Goal: Complete application form

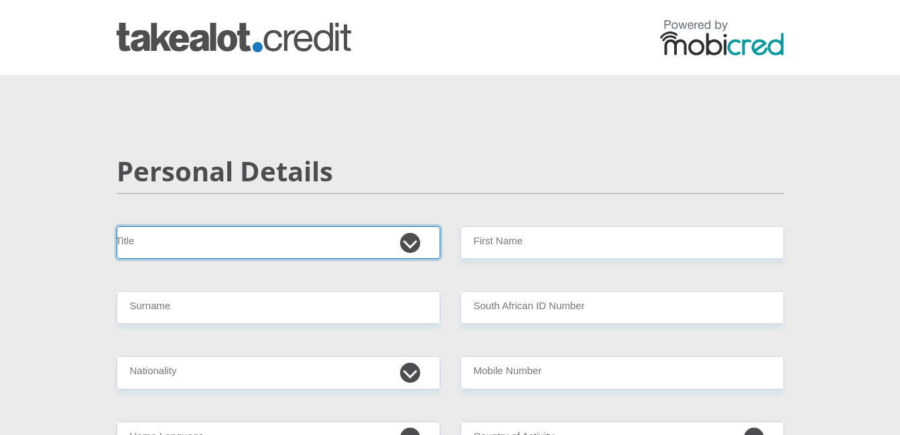
drag, startPoint x: 0, startPoint y: 0, endPoint x: 321, endPoint y: 243, distance: 402.3
click at [321, 243] on select "Mr Ms Mrs Dr [PERSON_NAME]" at bounding box center [279, 242] width 324 height 33
select select "Mr"
click at [117, 226] on select "Mr Ms Mrs Dr Other" at bounding box center [279, 242] width 324 height 33
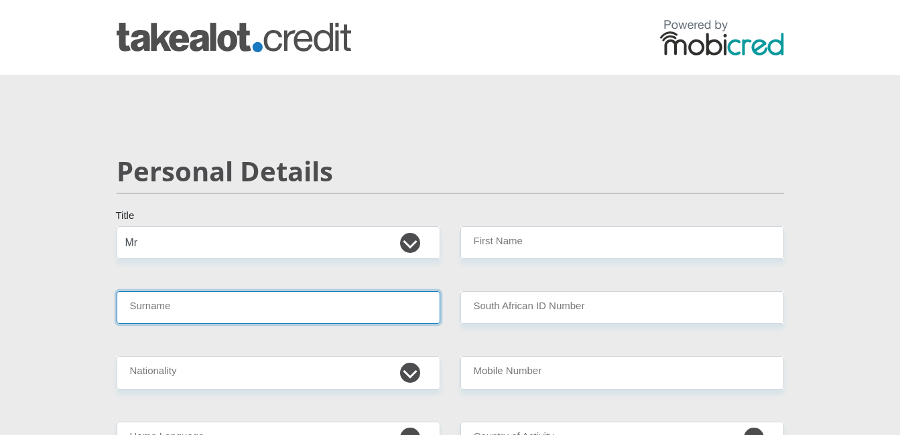
click at [257, 311] on input "Surname" at bounding box center [279, 307] width 324 height 33
type input "steyn"
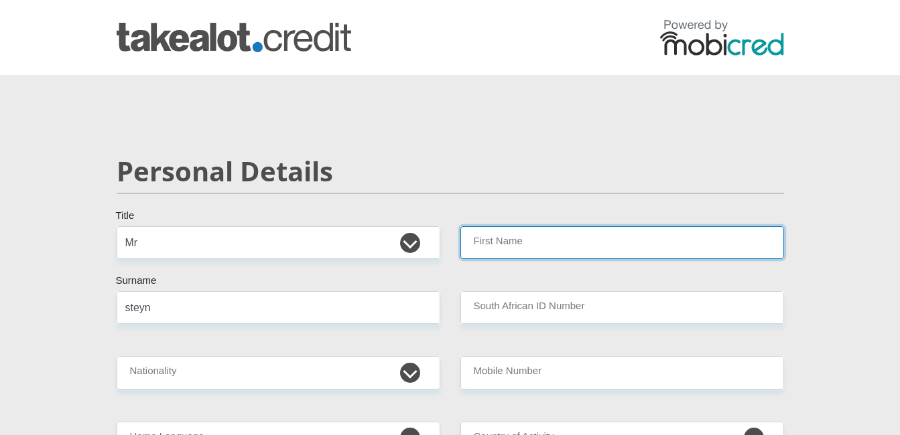
type input "barend"
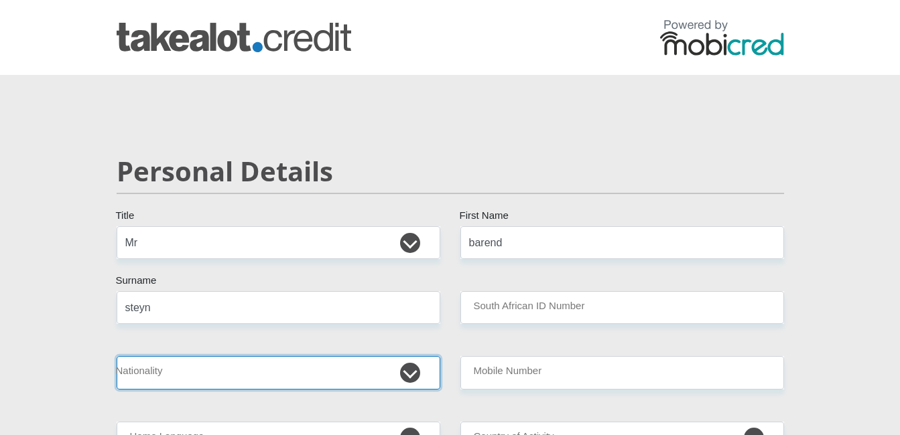
select select "ZAF"
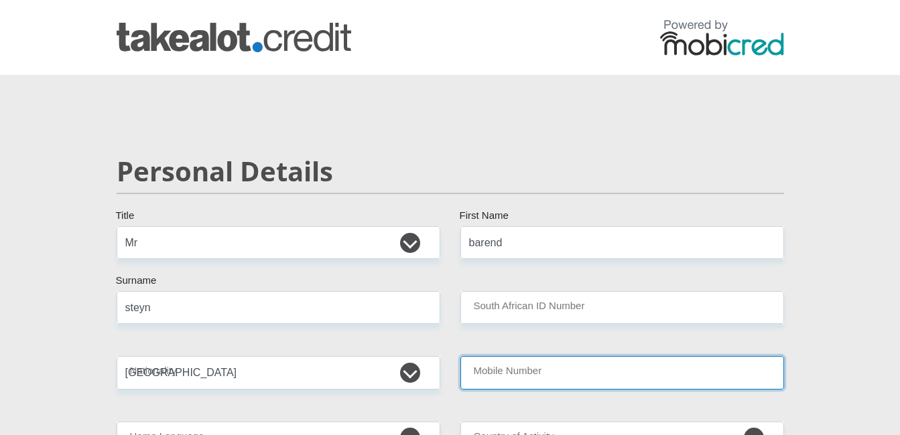
type input "0728690221"
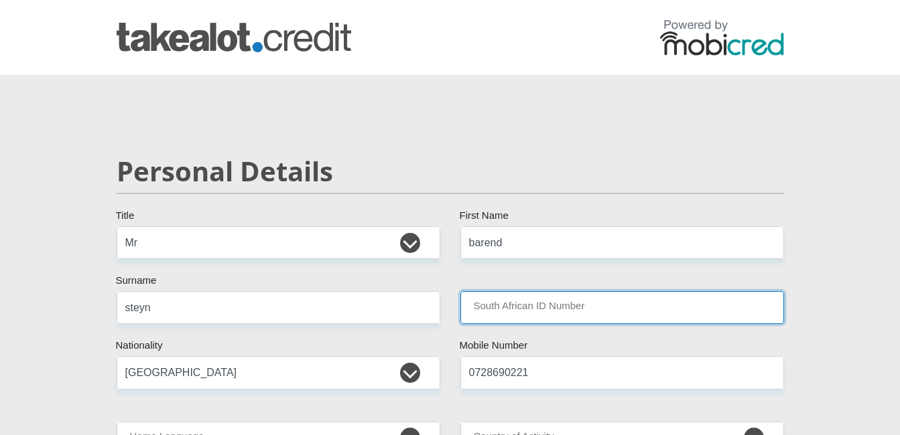
click at [531, 304] on input "South African ID Number" at bounding box center [622, 307] width 324 height 33
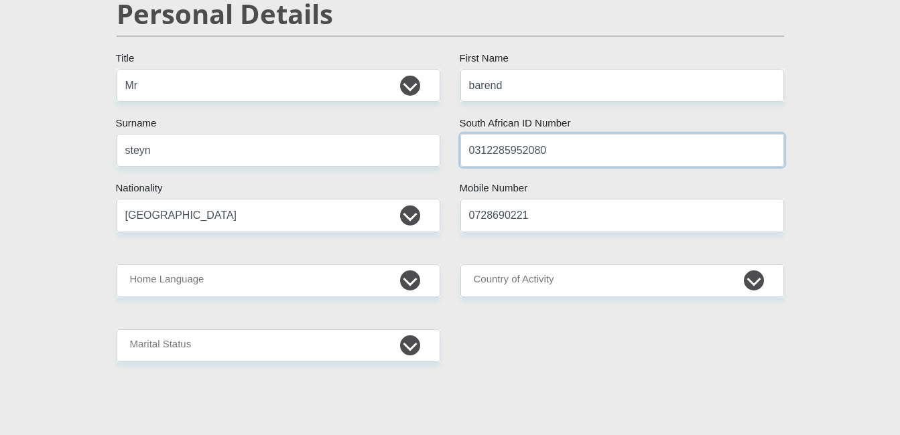
scroll to position [187, 0]
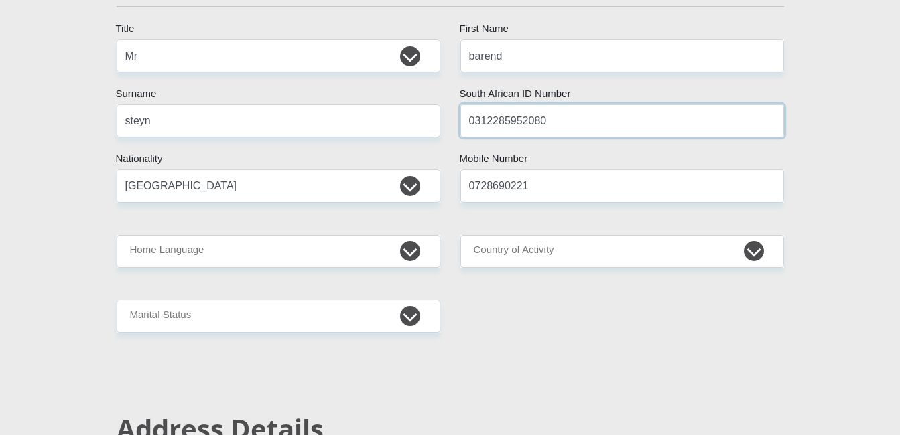
type input "0312285952080"
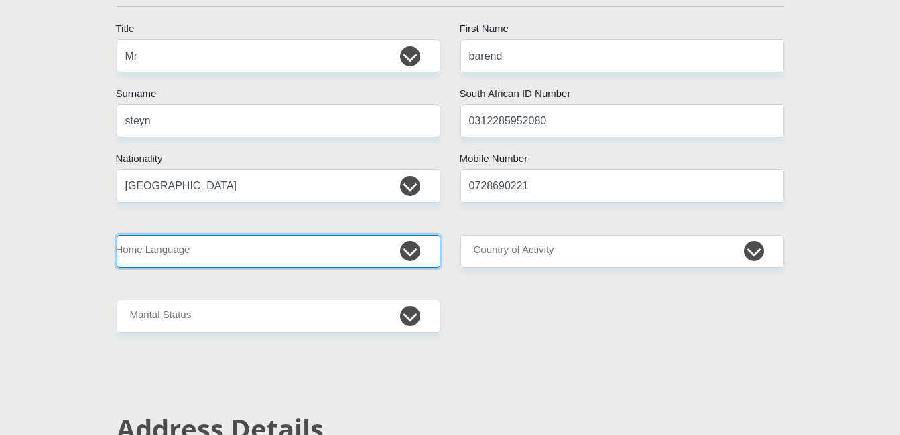
click at [380, 255] on select "Afrikaans English Sepedi South Ndebele Southern Sotho Swati Tsonga Tswana Venda…" at bounding box center [279, 251] width 324 height 33
select select "afr"
click at [117, 235] on select "Afrikaans English Sepedi South Ndebele Southern Sotho Swati Tsonga Tswana Venda…" at bounding box center [279, 251] width 324 height 33
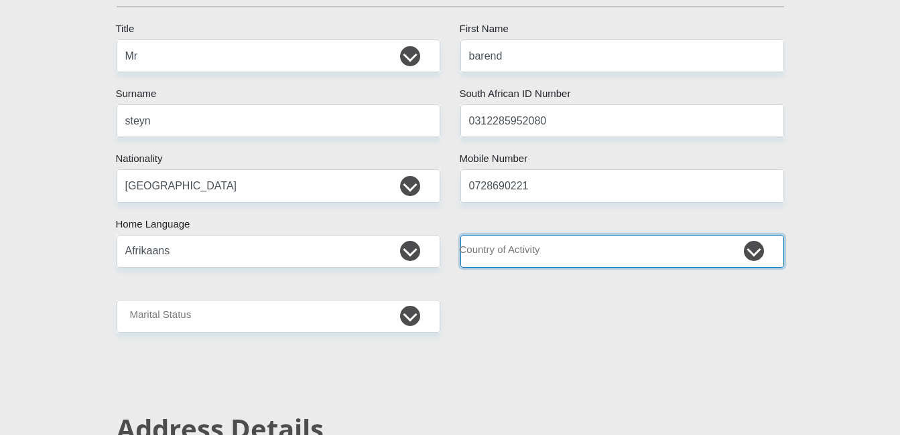
click at [568, 243] on select "South Africa Afghanistan Aland Islands Albania Algeria America Samoa American V…" at bounding box center [622, 251] width 324 height 33
select select "ZAF"
click at [460, 235] on select "South Africa Afghanistan Aland Islands Albania Algeria America Samoa American V…" at bounding box center [622, 251] width 324 height 33
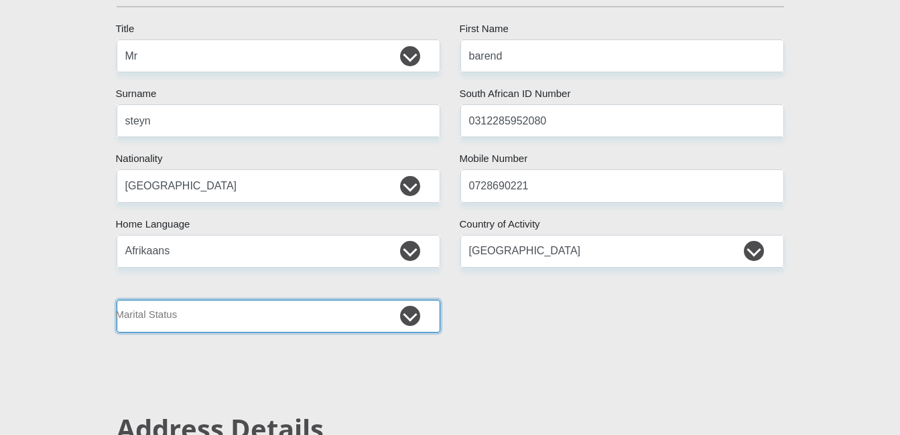
click at [332, 312] on select "Married ANC Single Divorced Widowed Married COP or Customary Law" at bounding box center [279, 316] width 324 height 33
select select "2"
click at [117, 300] on select "Married ANC Single Divorced Widowed Married COP or Customary Law" at bounding box center [279, 316] width 324 height 33
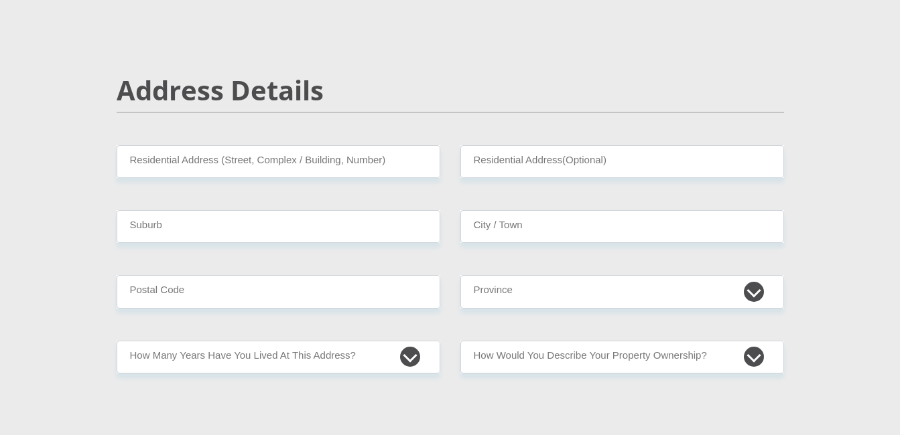
scroll to position [580, 0]
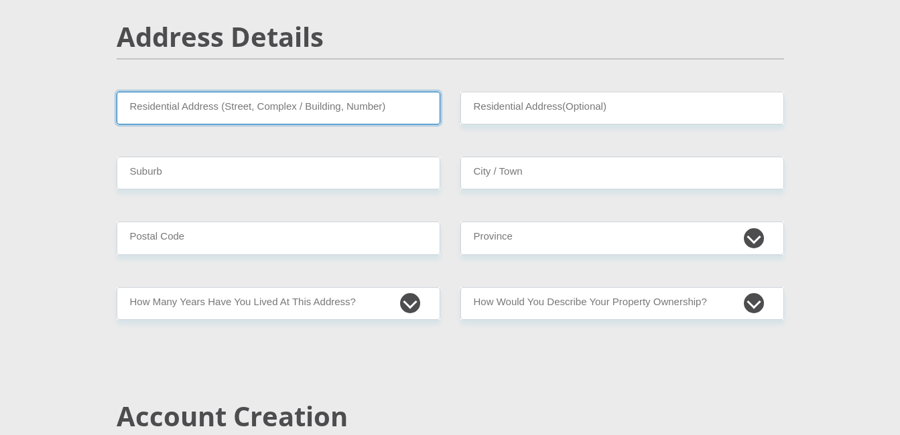
click at [312, 107] on input "Residential Address (Street, Complex / Building, Number)" at bounding box center [279, 108] width 324 height 33
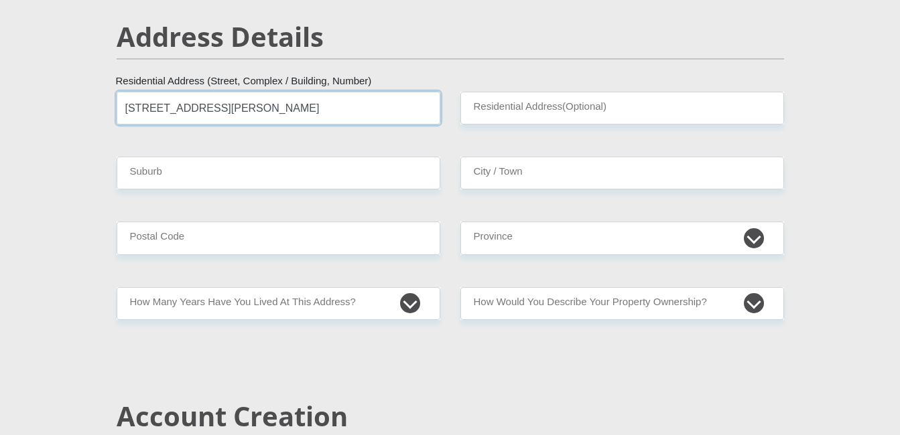
type input "149 Rene street"
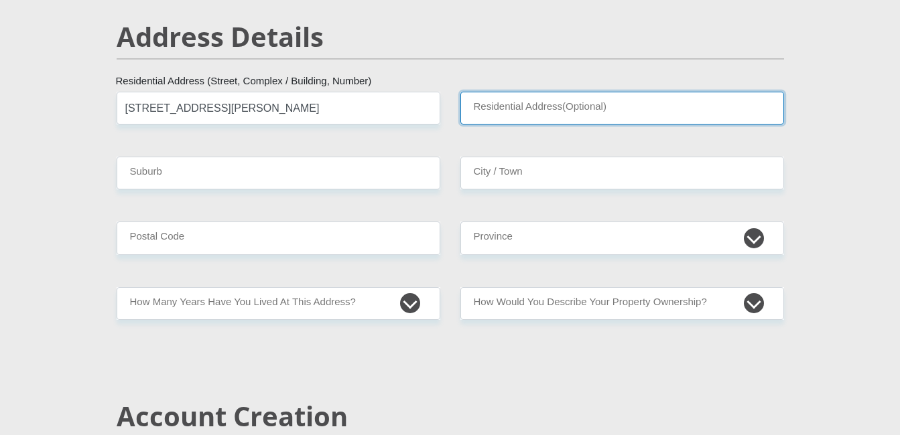
click at [480, 100] on input "Residential Address(Optional)" at bounding box center [622, 108] width 324 height 33
type input "7 tranquility complex"
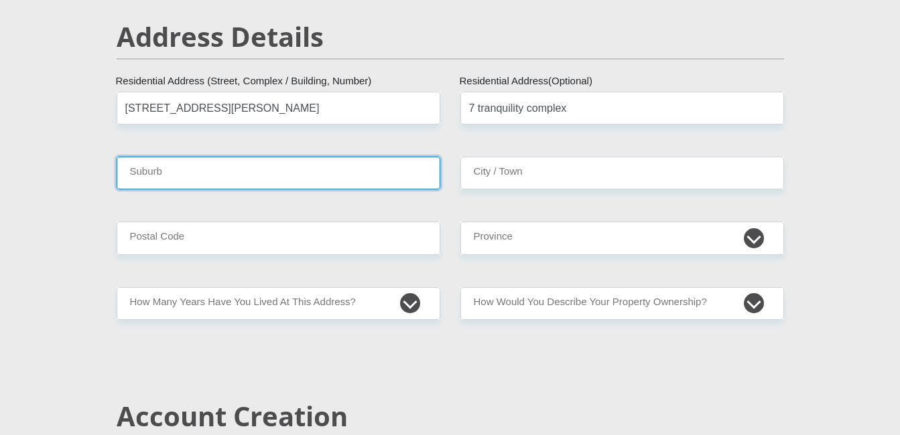
click at [387, 175] on input "Suburb" at bounding box center [279, 173] width 324 height 33
type input "akasia"
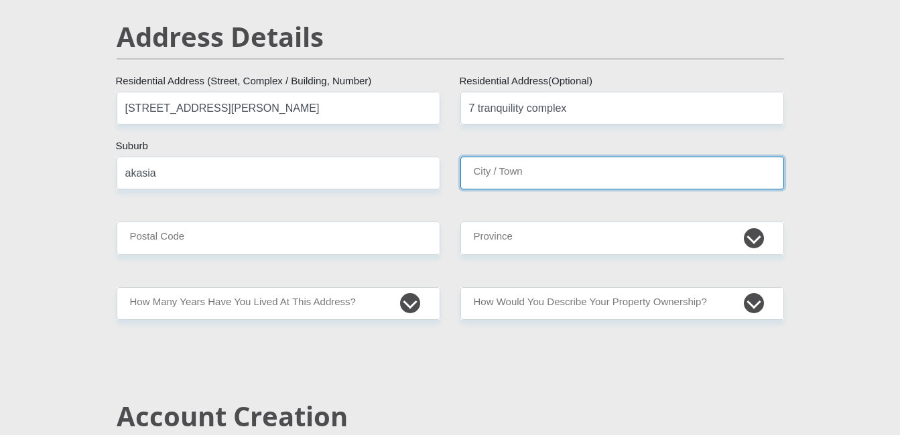
click at [505, 172] on input "City / Town" at bounding box center [622, 173] width 324 height 33
type input "pretoria"
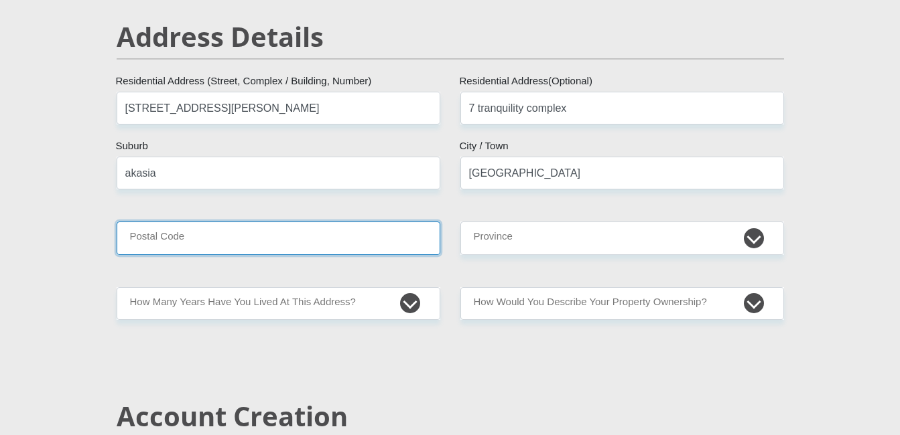
click at [374, 233] on input "Postal Code" at bounding box center [279, 238] width 324 height 33
type input "0182"
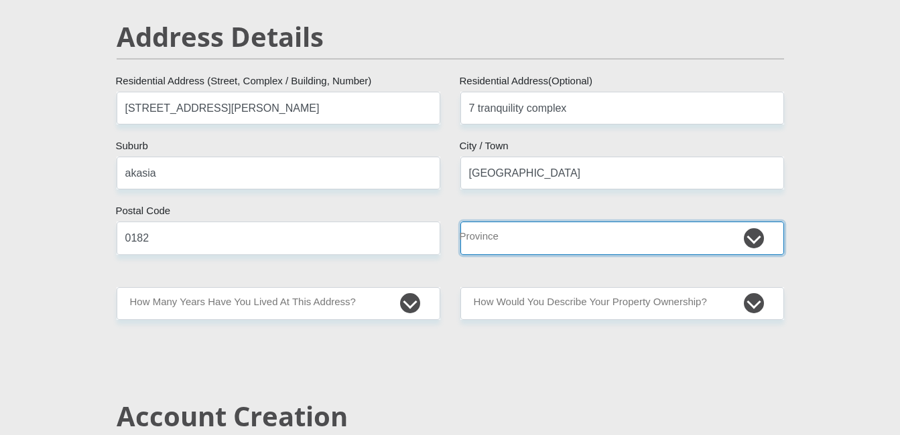
click at [493, 239] on select "Eastern Cape Free State Gauteng KwaZulu-Natal Limpopo Mpumalanga Northern Cape …" at bounding box center [622, 238] width 324 height 33
select select "Gauteng"
click at [460, 222] on select "Eastern Cape Free State Gauteng KwaZulu-Natal Limpopo Mpumalanga Northern Cape …" at bounding box center [622, 238] width 324 height 33
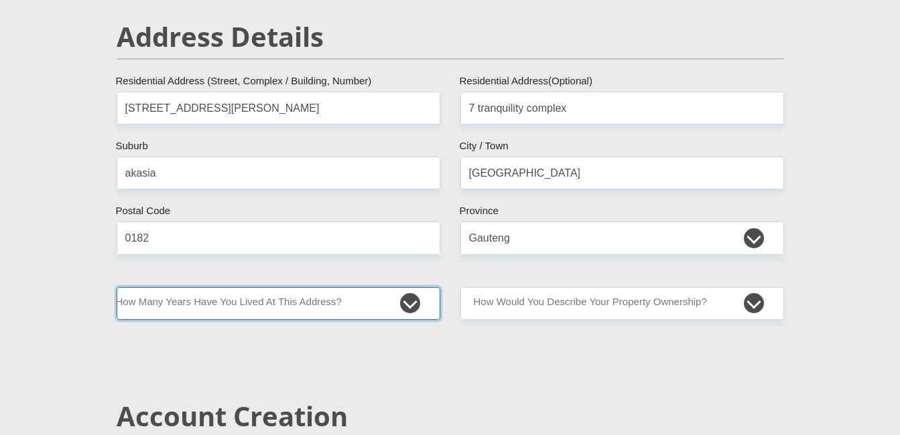
click at [350, 307] on select "less than 1 year 1-3 years 3-5 years 5+ years" at bounding box center [279, 303] width 324 height 33
select select "0"
click at [117, 287] on select "less than 1 year 1-3 years 3-5 years 5+ years" at bounding box center [279, 303] width 324 height 33
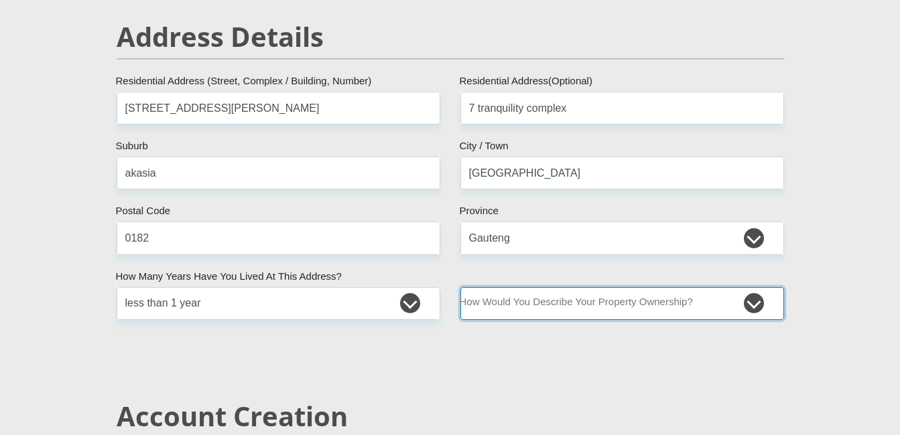
click at [527, 304] on select "Owned Rented Family Owned Company Dwelling" at bounding box center [622, 303] width 324 height 33
select select "Rented"
click at [460, 287] on select "Owned Rented Family Owned Company Dwelling" at bounding box center [622, 303] width 324 height 33
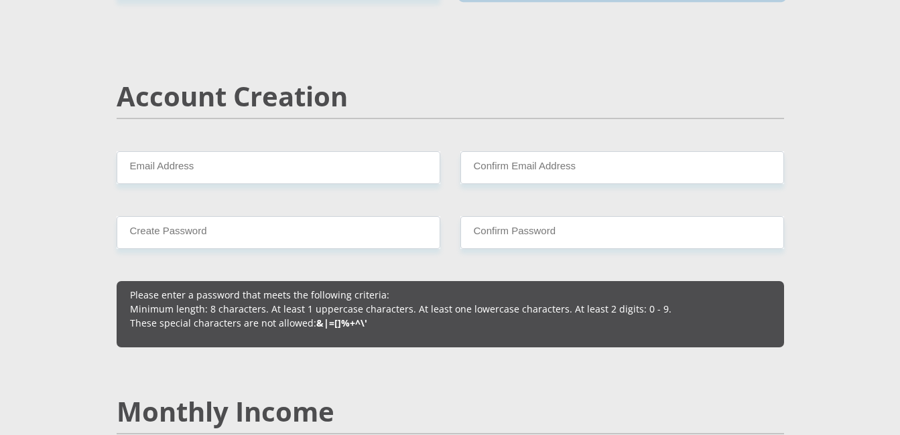
scroll to position [918, 0]
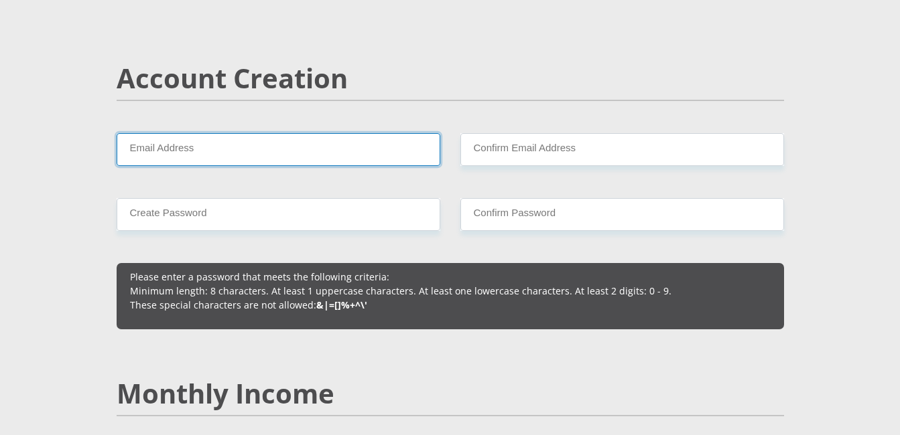
click at [301, 139] on input "Email Address" at bounding box center [279, 149] width 324 height 33
type input "STIANSTEYN18@GMAIL.COM"
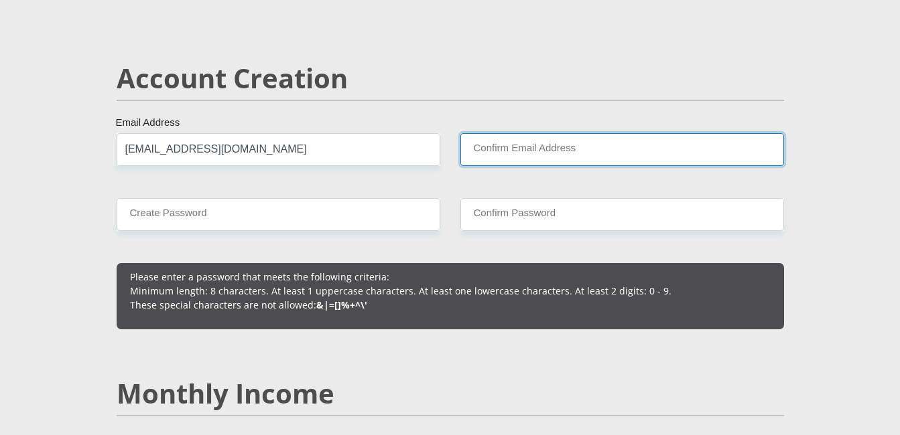
type input "STIANSTEYN18@GMAIL.COM"
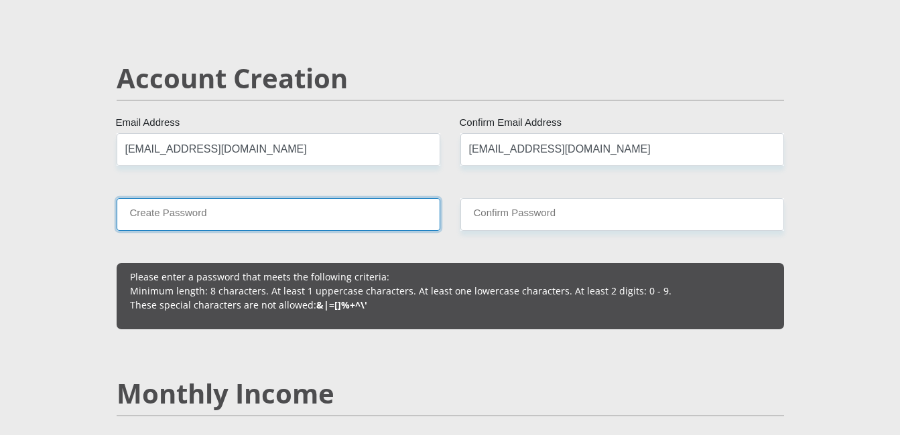
click at [263, 218] on input "Create Password" at bounding box center [279, 214] width 324 height 33
type input "Lookout01"
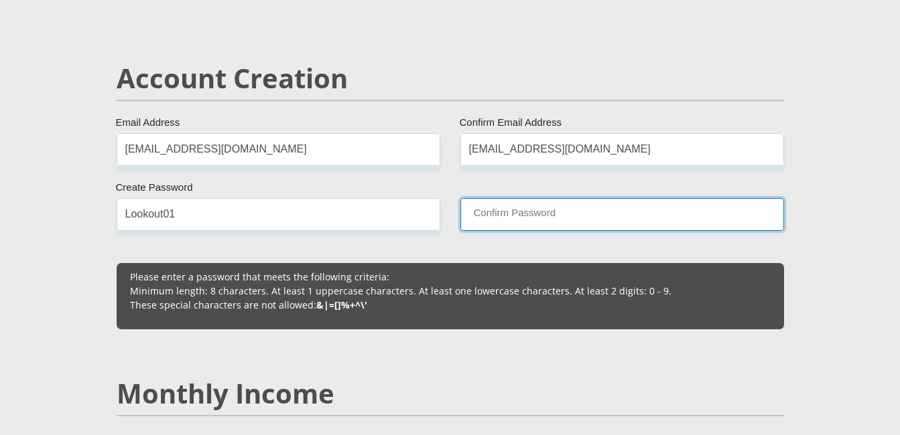
click at [525, 221] on input "Confirm Password" at bounding box center [622, 214] width 324 height 33
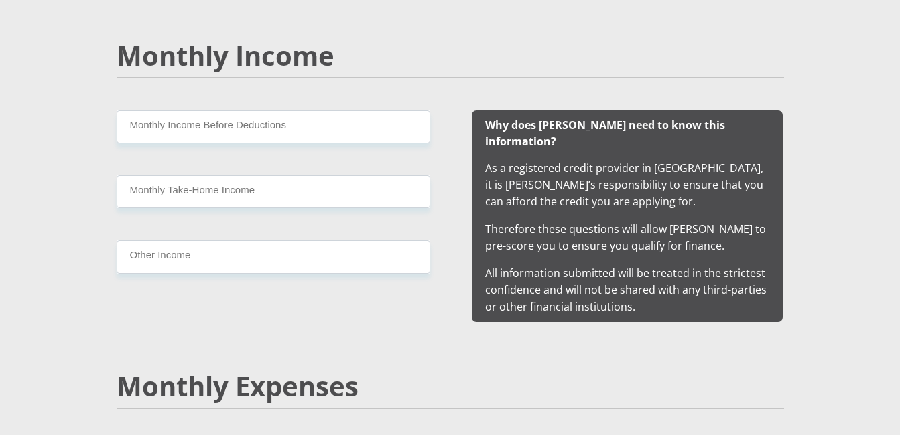
scroll to position [1274, 0]
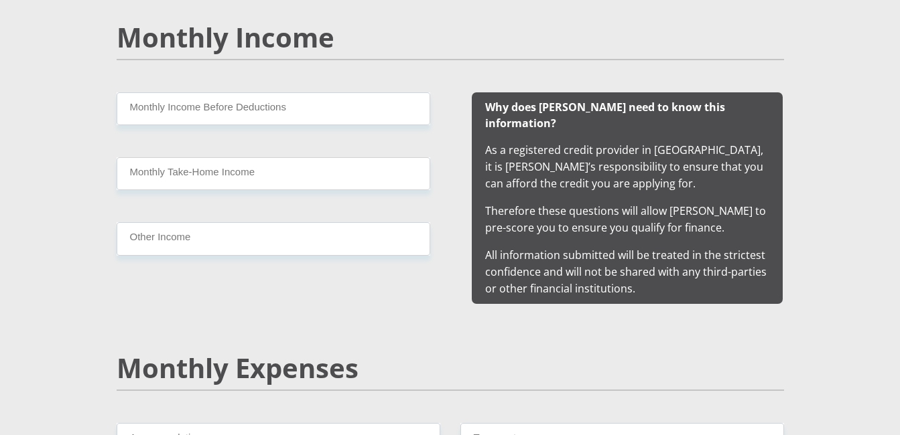
type input "Lookout01"
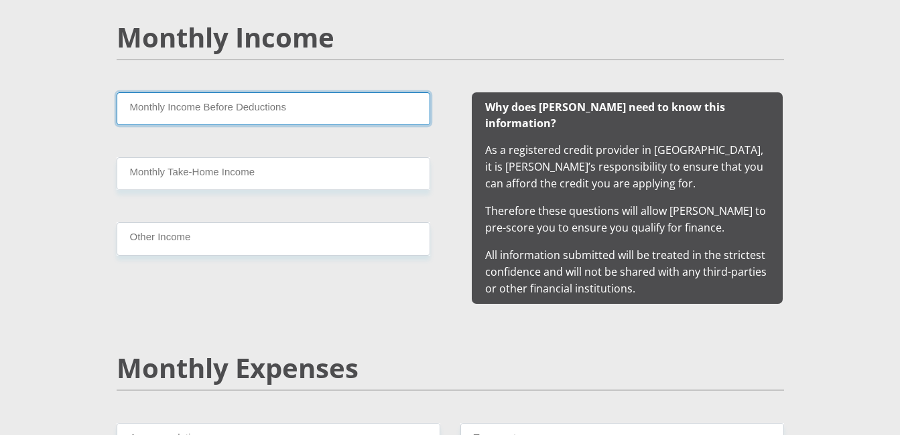
click at [267, 104] on input "Monthly Income Before Deductions" at bounding box center [274, 108] width 314 height 33
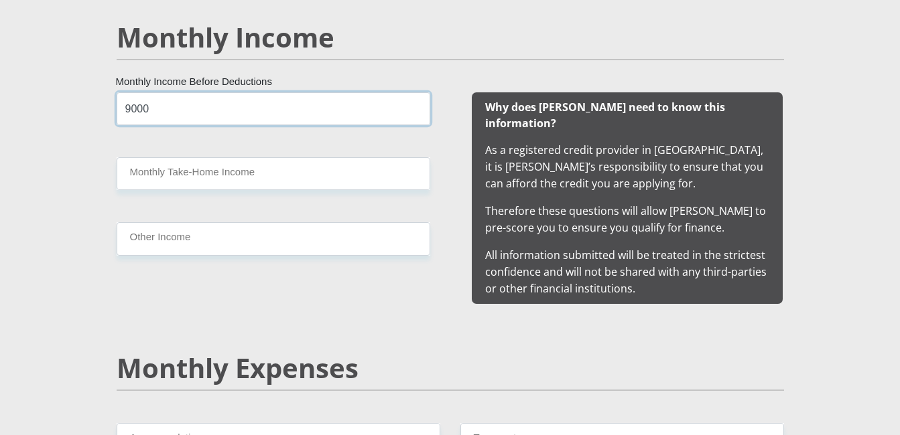
type input "9000"
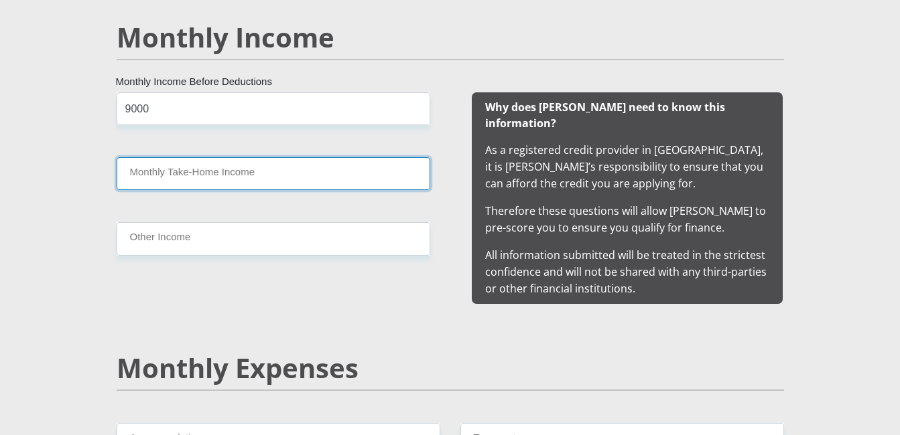
click at [232, 175] on input "Monthly Take-Home Income" at bounding box center [274, 173] width 314 height 33
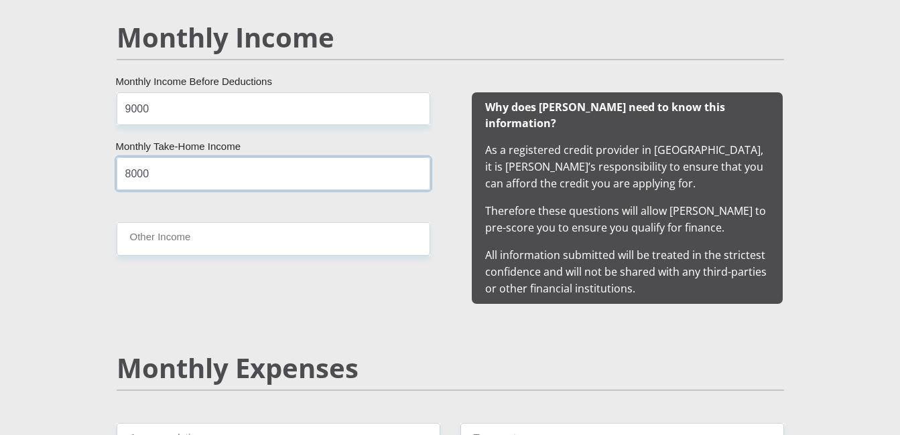
type input "8000"
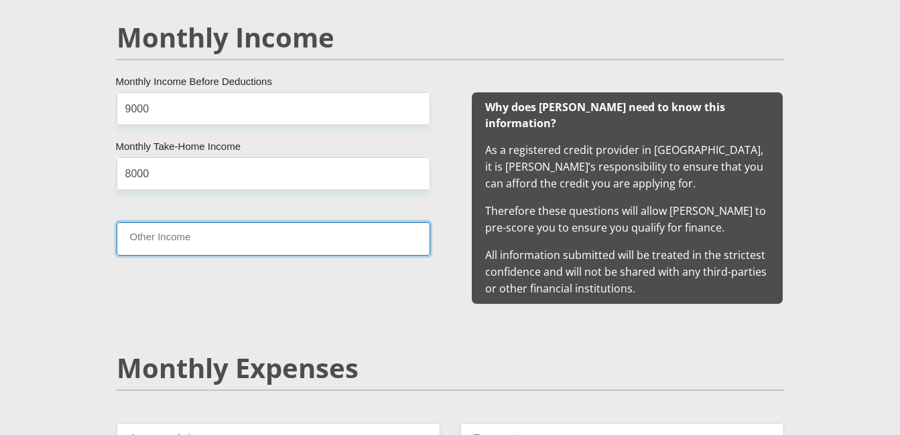
click at [214, 238] on input "Other Income" at bounding box center [274, 238] width 314 height 33
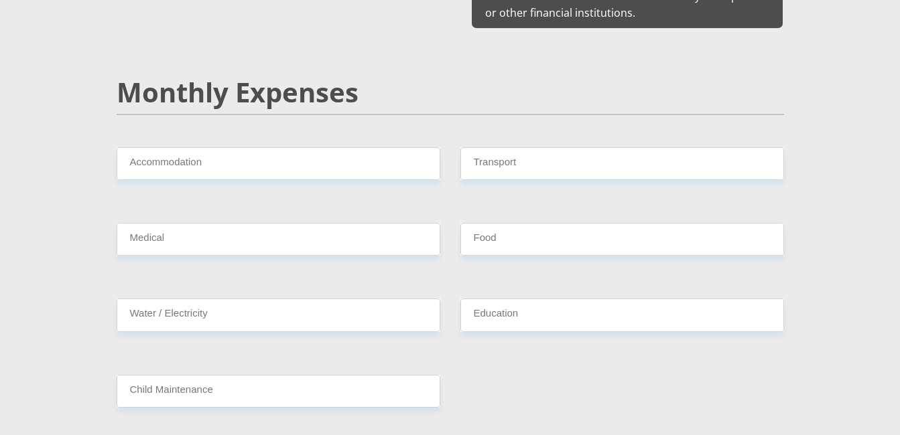
scroll to position [1675, 0]
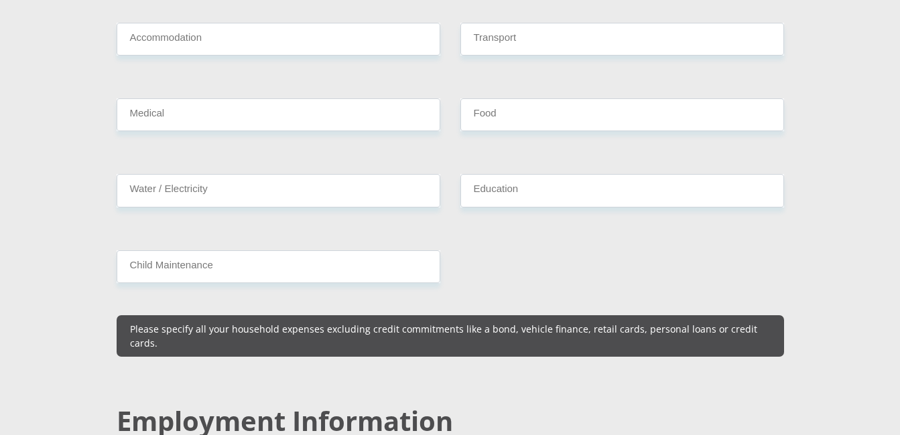
type input "500"
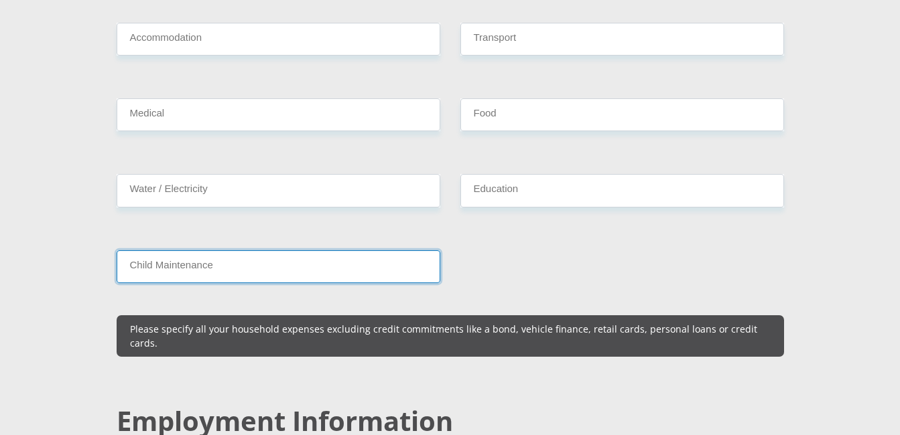
click at [272, 251] on input "Child Maintenance" at bounding box center [279, 267] width 324 height 33
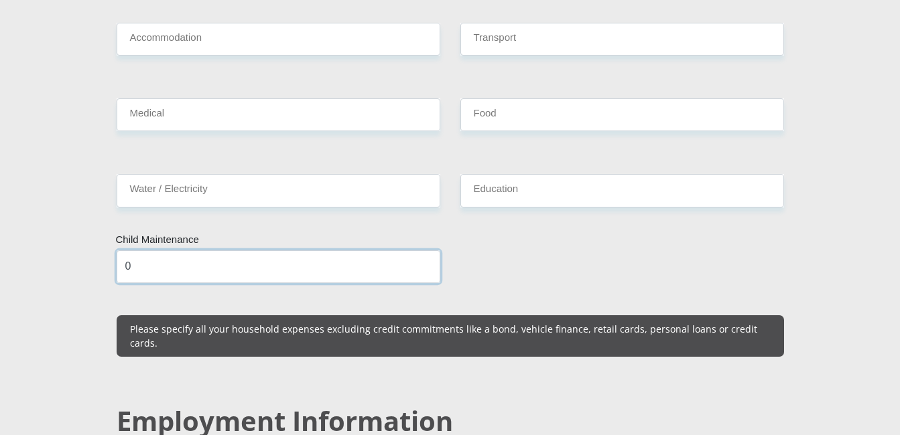
type input "0"
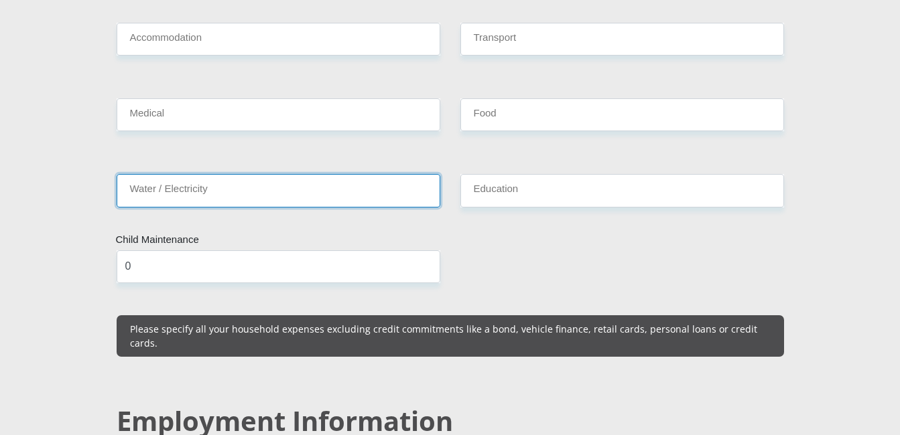
click at [267, 174] on input "Water / Electricity" at bounding box center [279, 190] width 324 height 33
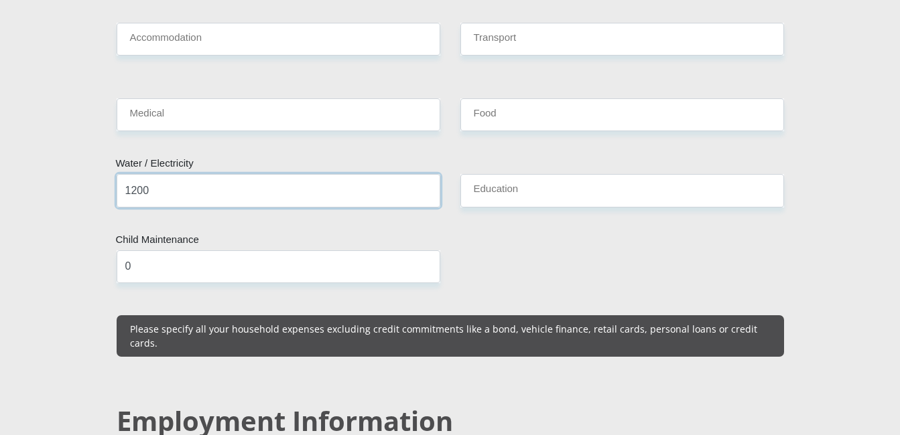
type input "1200"
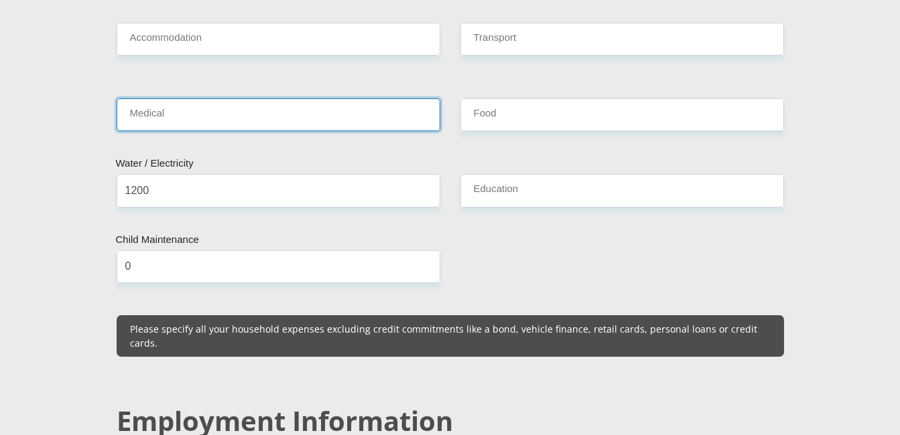
click at [267, 100] on input "Medical" at bounding box center [279, 114] width 324 height 33
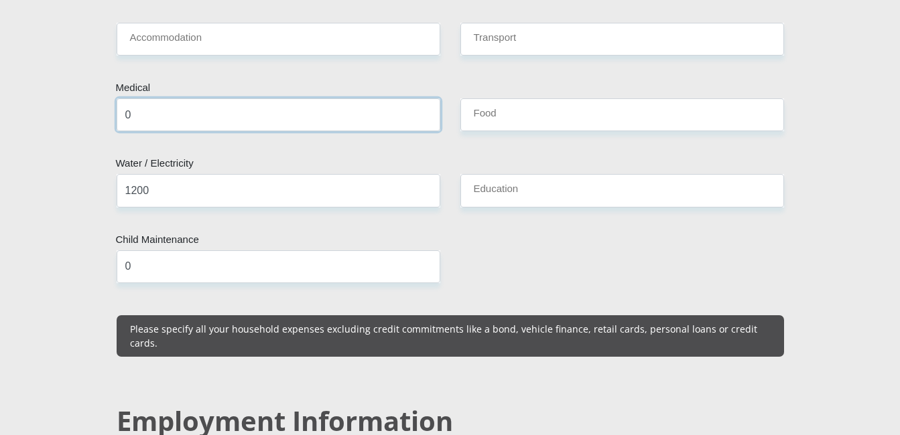
type input "0"
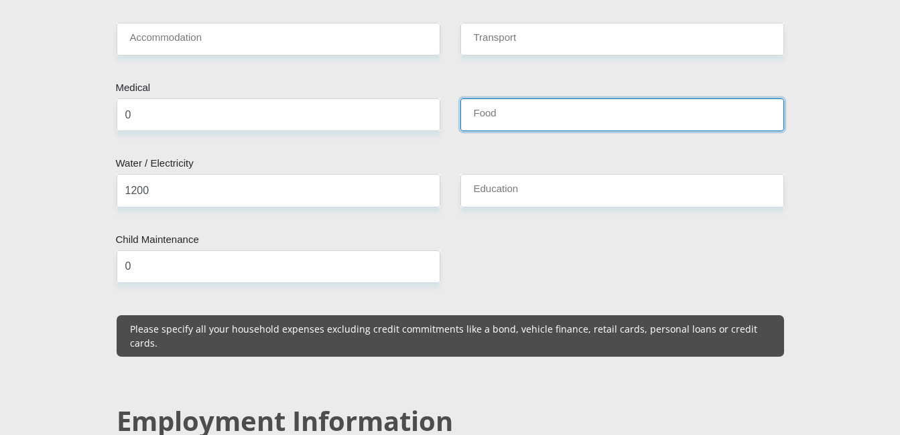
click at [520, 100] on input "Food" at bounding box center [622, 114] width 324 height 33
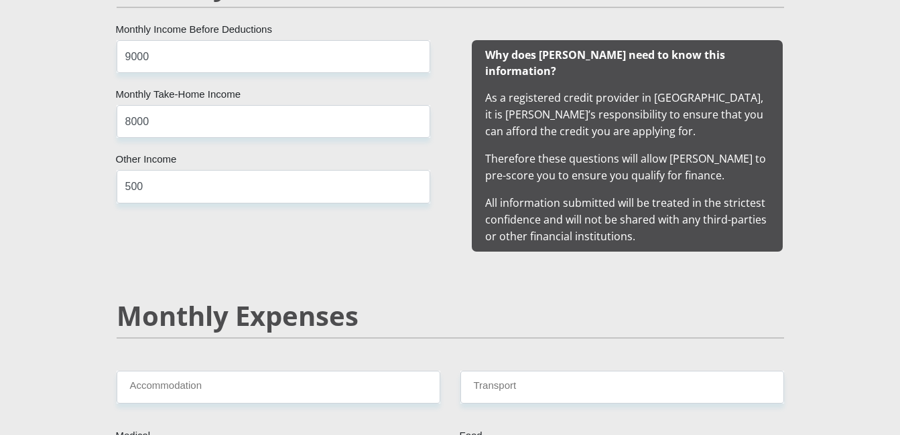
type input "2000"
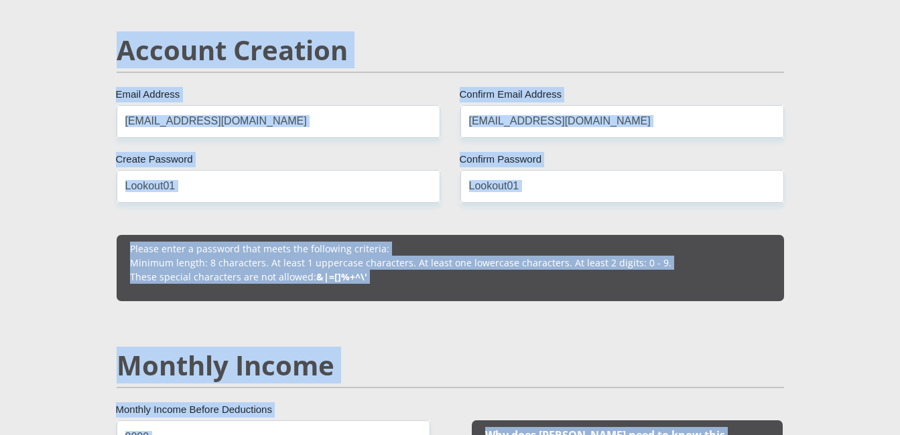
scroll to position [919, 0]
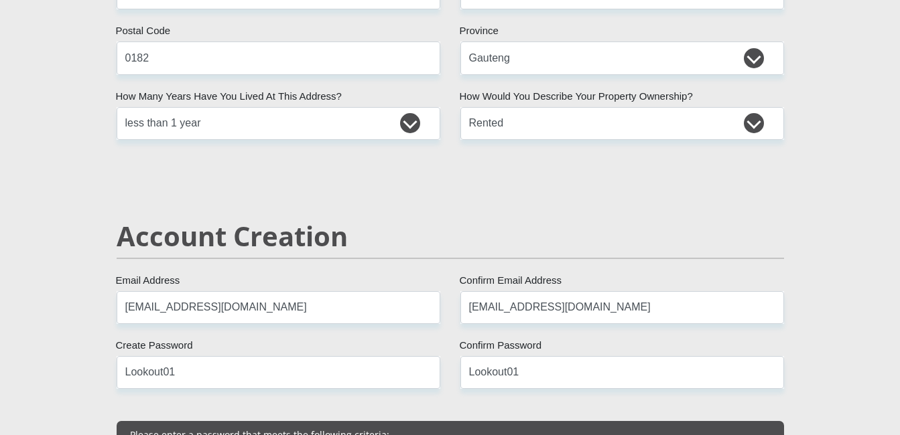
scroll to position [758, 0]
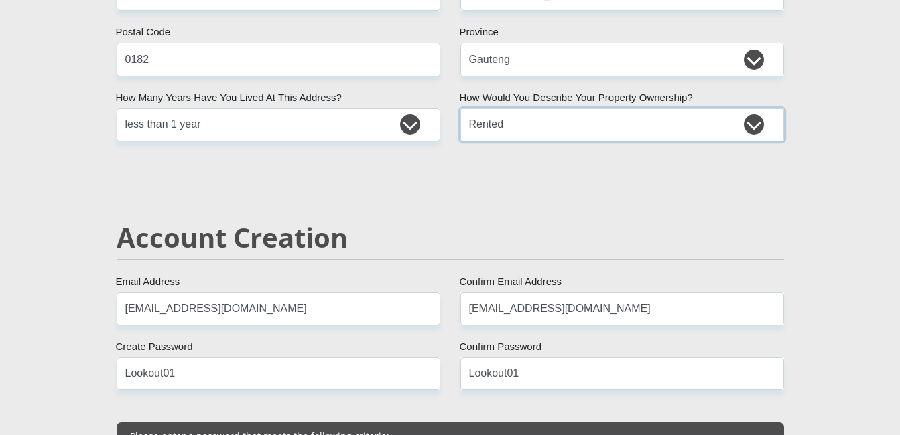
click at [754, 121] on select "Owned Rented Family Owned Company Dwelling" at bounding box center [622, 125] width 324 height 33
select select "parents"
click at [460, 109] on select "Owned Rented Family Owned Company Dwelling" at bounding box center [622, 125] width 324 height 33
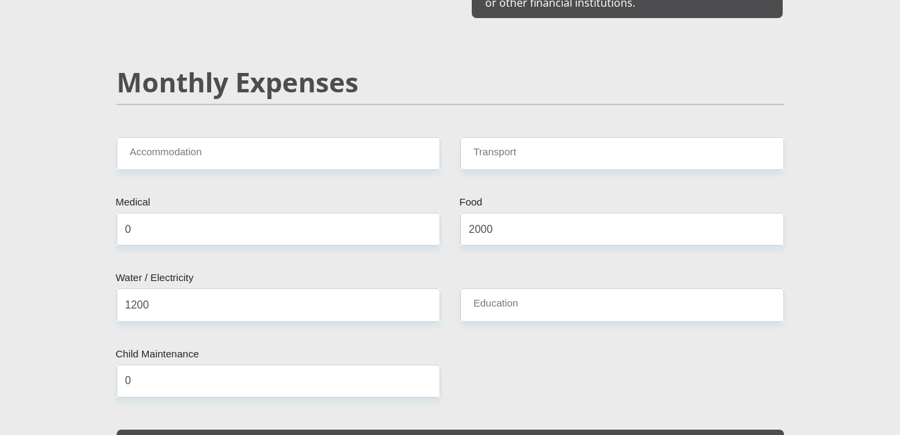
scroll to position [1596, 0]
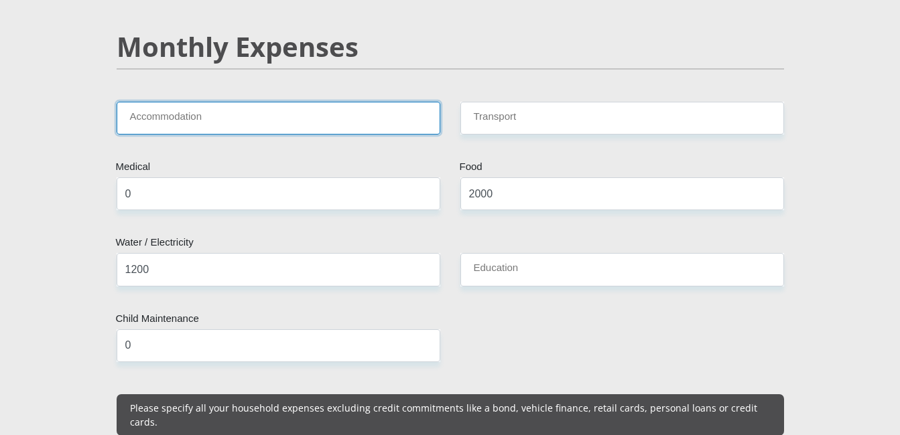
click at [346, 103] on input "Accommodation" at bounding box center [279, 118] width 324 height 33
type input "0"
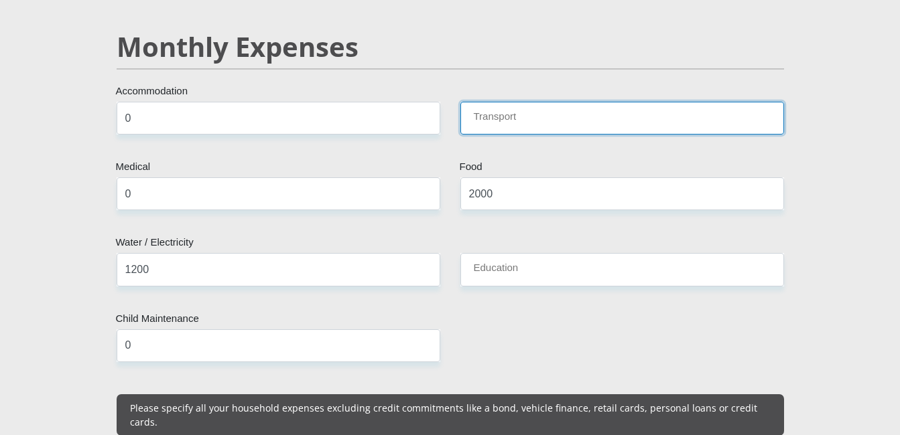
click at [516, 102] on input "Transport" at bounding box center [622, 118] width 324 height 33
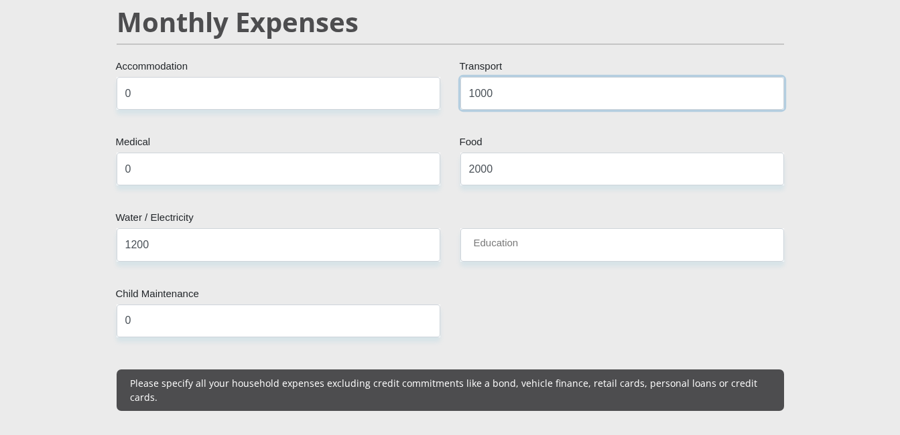
scroll to position [1623, 0]
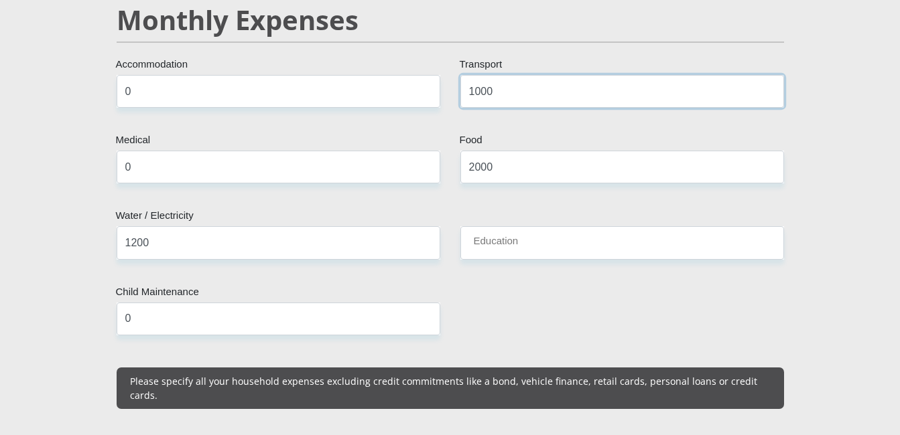
type input "1000"
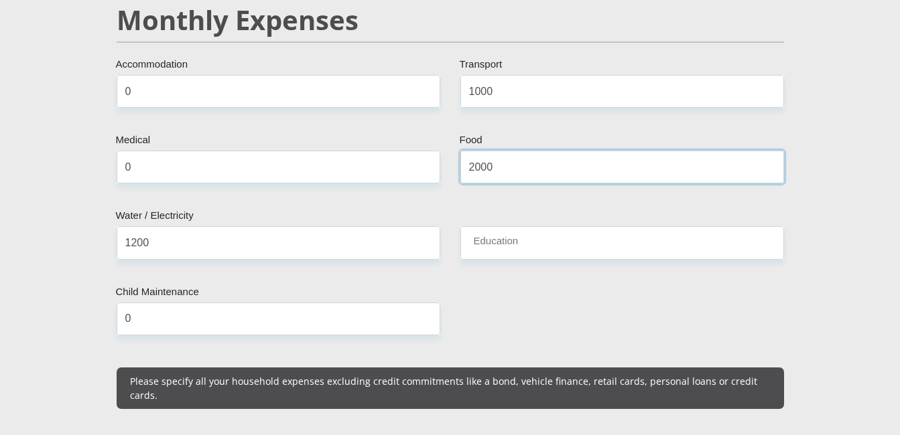
click at [510, 151] on input "2000" at bounding box center [622, 167] width 324 height 33
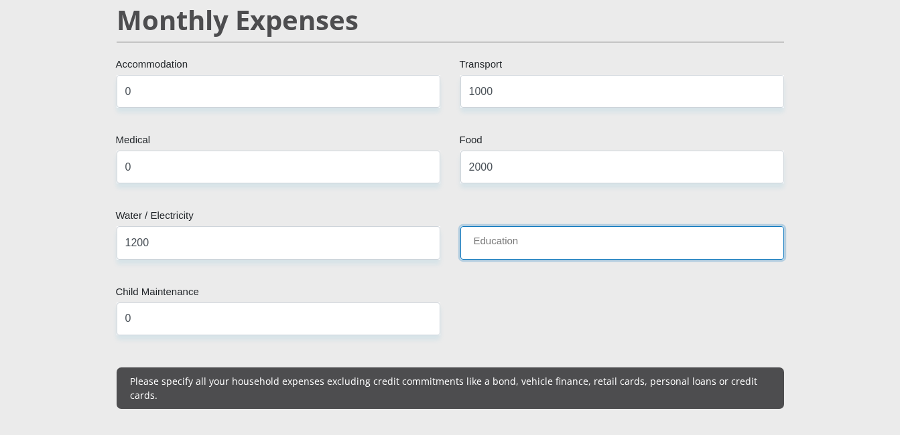
click at [534, 226] on input "Education" at bounding box center [622, 242] width 324 height 33
type input "0"
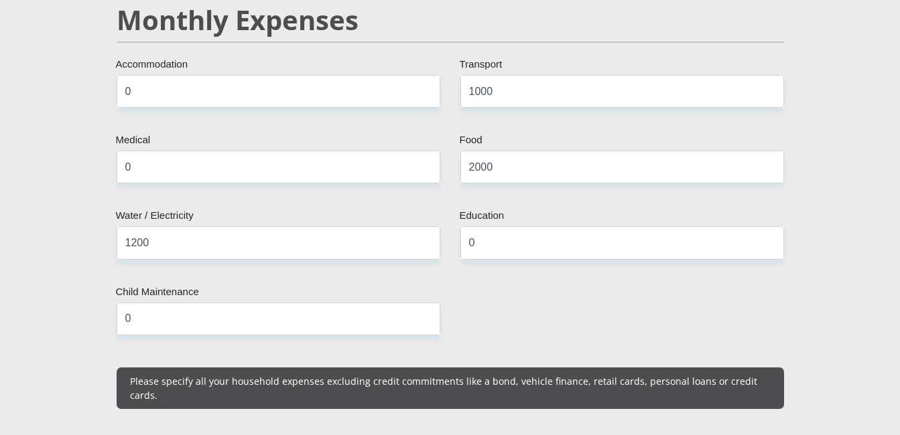
click at [287, 231] on input "1200" at bounding box center [279, 242] width 324 height 33
type input "1"
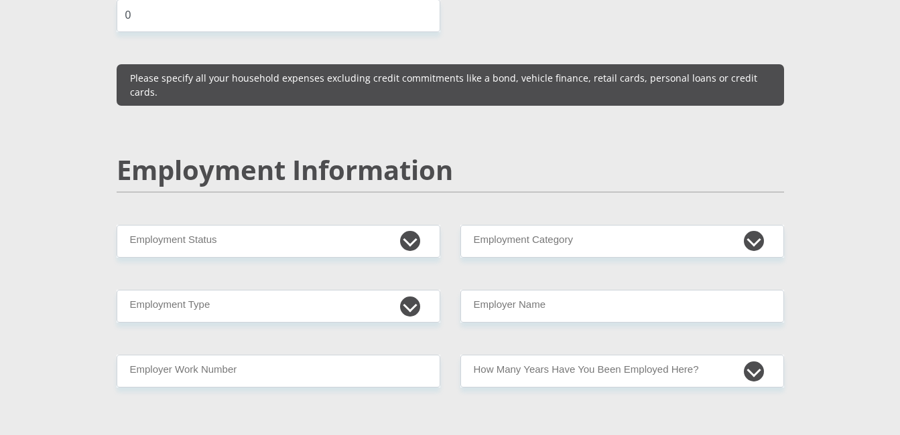
scroll to position [2024, 0]
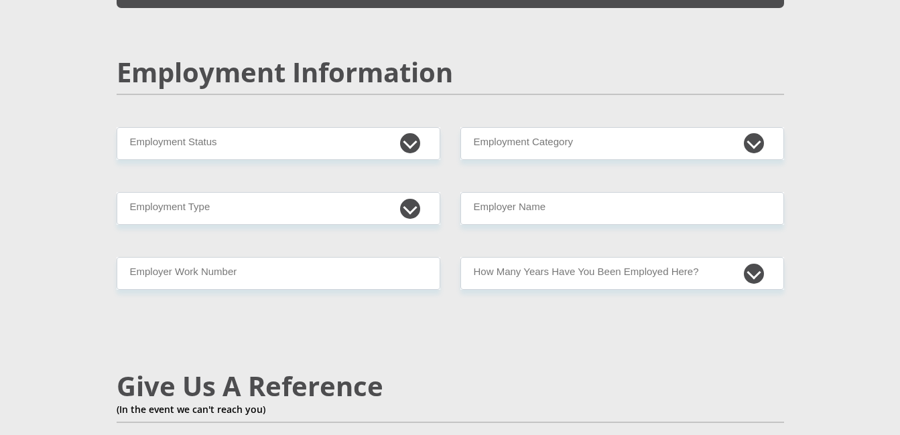
type input "500"
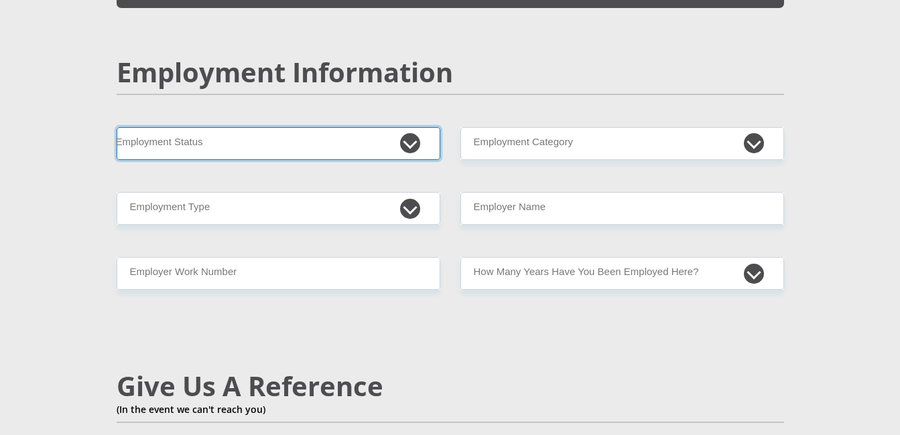
click at [341, 127] on select "Permanent/Full-time Part-time/Casual Contract Worker Self-Employed Housewife Re…" at bounding box center [279, 143] width 324 height 33
select select "3"
click at [117, 127] on select "Permanent/Full-time Part-time/Casual Contract Worker Self-Employed Housewife Re…" at bounding box center [279, 143] width 324 height 33
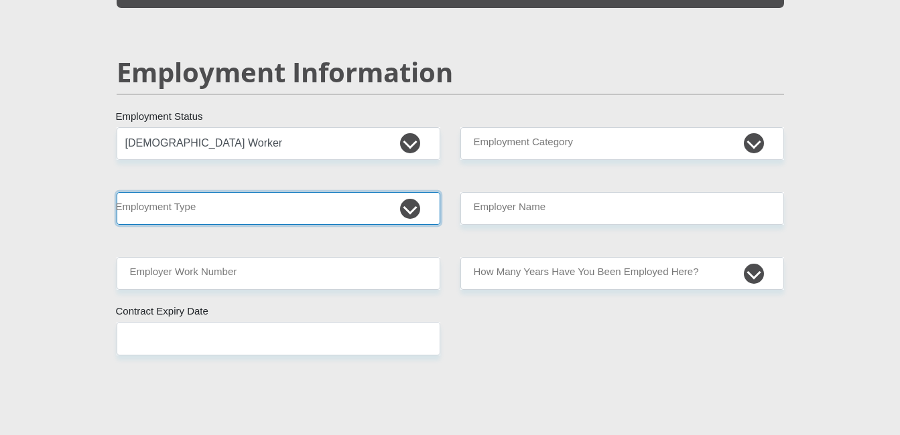
click at [295, 192] on select "College/Lecturer Craft Seller Creative Driver Executive Farmer Forces - Non Com…" at bounding box center [279, 208] width 324 height 33
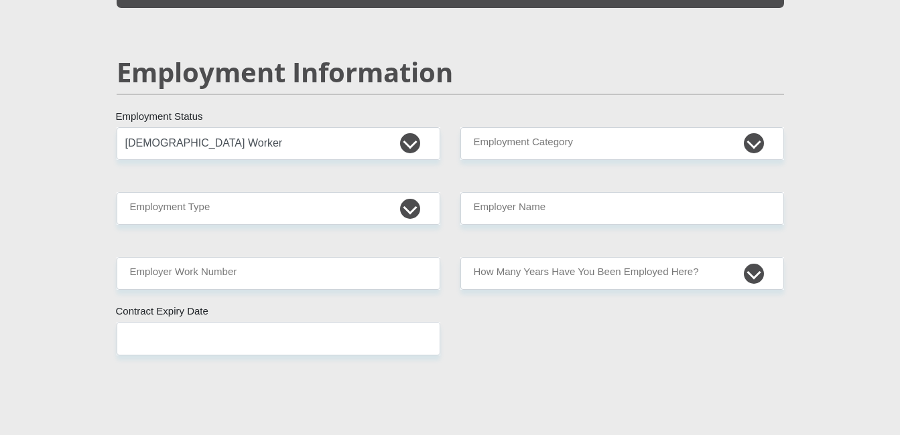
click at [442, 384] on div "Mr Ms Mrs Dr Other Title barend First Name steyn Surname 0312285952080 South Af…" at bounding box center [450, 145] width 687 height 3887
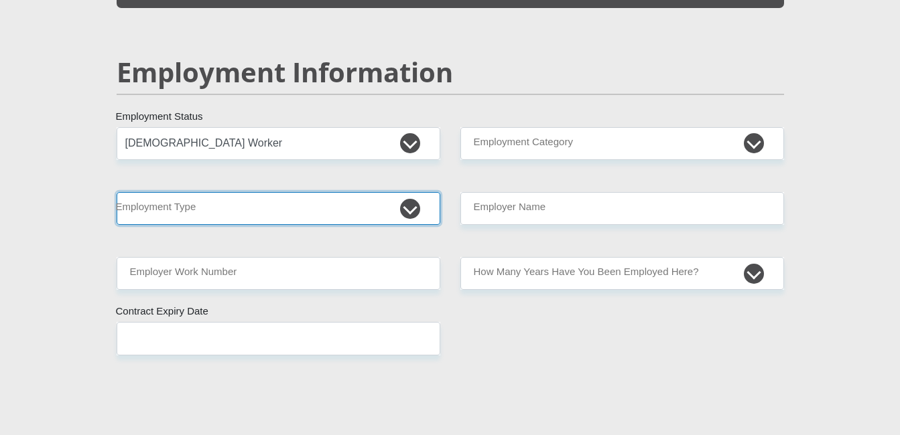
click at [259, 192] on select "College/Lecturer Craft Seller Creative Driver Executive Farmer Forces - Non Com…" at bounding box center [279, 208] width 324 height 33
select select "Labourer"
click at [117, 192] on select "College/Lecturer Craft Seller Creative Driver Executive Farmer Forces - Non Com…" at bounding box center [279, 208] width 324 height 33
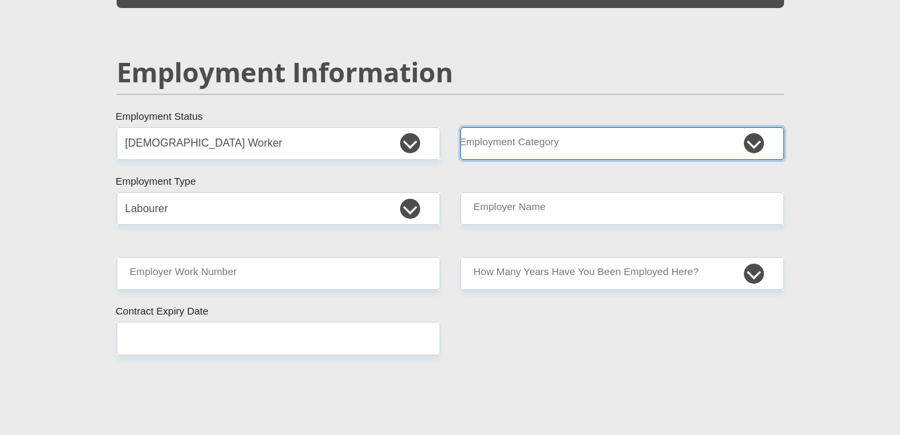
click at [509, 127] on select "AGRICULTURE ALCOHOL & TOBACCO CONSTRUCTION MATERIALS METALLURGY EQUIPMENT FOR R…" at bounding box center [622, 143] width 324 height 33
select select "36"
click at [460, 127] on select "AGRICULTURE ALCOHOL & TOBACCO CONSTRUCTION MATERIALS METALLURGY EQUIPMENT FOR R…" at bounding box center [622, 143] width 324 height 33
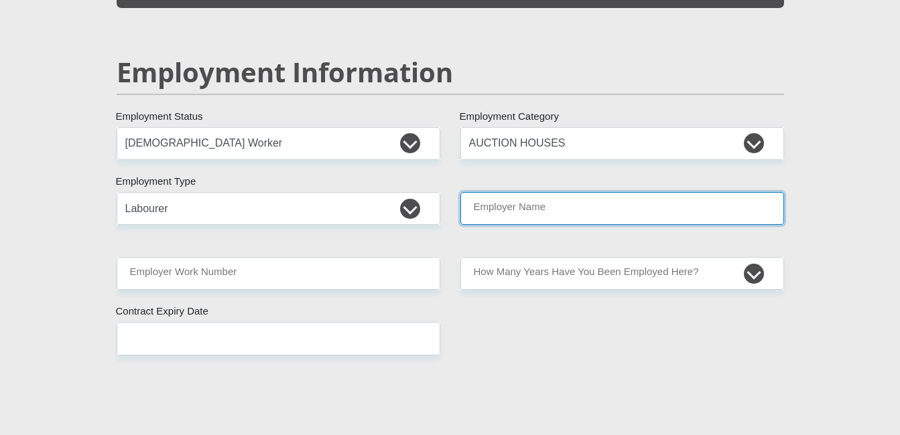
click at [522, 192] on input "Employer Name" at bounding box center [622, 208] width 324 height 33
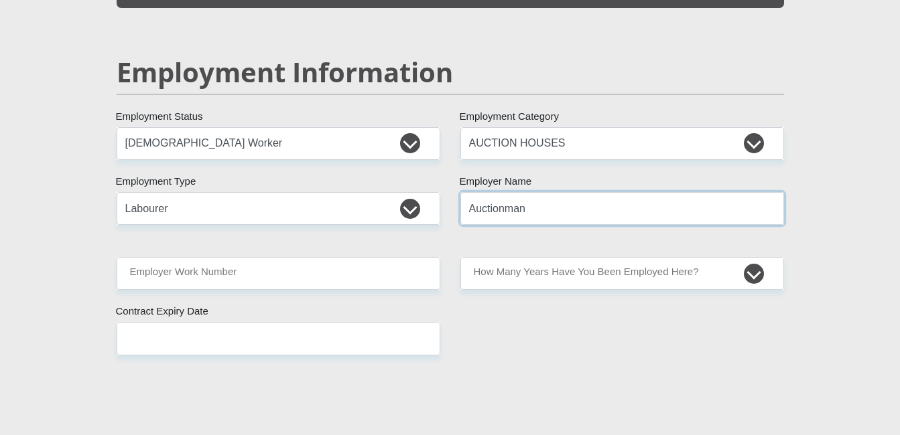
type input "Auctionman"
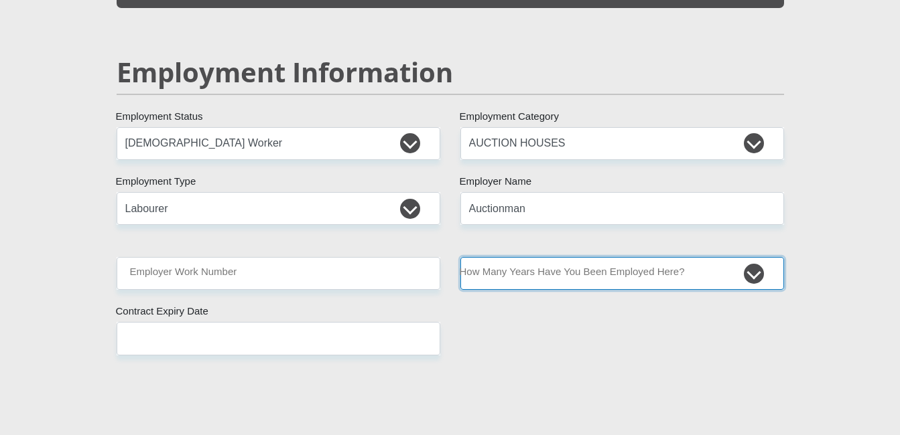
click at [573, 257] on select "less than 1 year 1-3 years 3-5 years 5+ years" at bounding box center [622, 273] width 324 height 33
select select "6"
click at [460, 257] on select "less than 1 year 1-3 years 3-5 years 5+ years" at bounding box center [622, 273] width 324 height 33
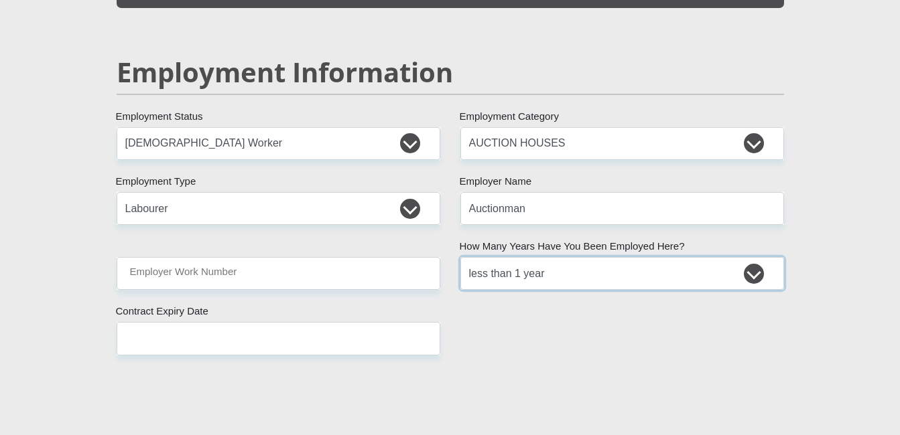
click at [522, 257] on select "less than 1 year 1-3 years 3-5 years 5+ years" at bounding box center [622, 273] width 324 height 33
click at [586, 397] on div "Mr Ms Mrs Dr Other Title barend First Name steyn Surname 0312285952080 South Af…" at bounding box center [450, 145] width 687 height 3887
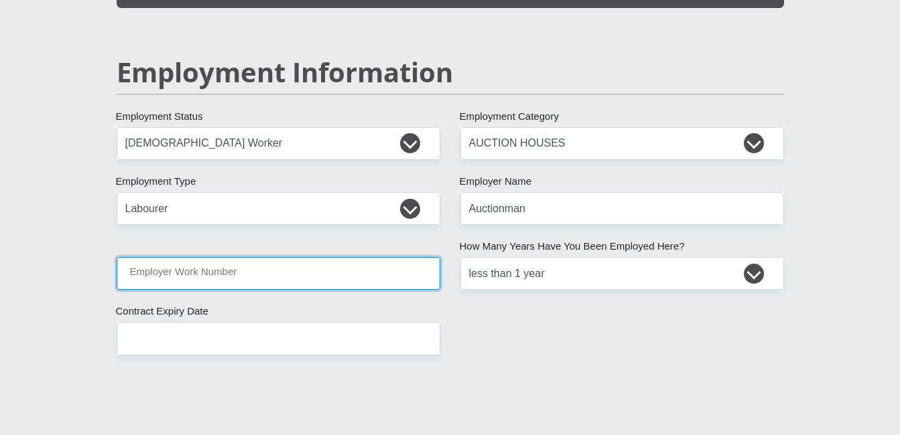
click at [283, 257] on input "Employer Work Number" at bounding box center [279, 273] width 324 height 33
paste input "067 968 8334"
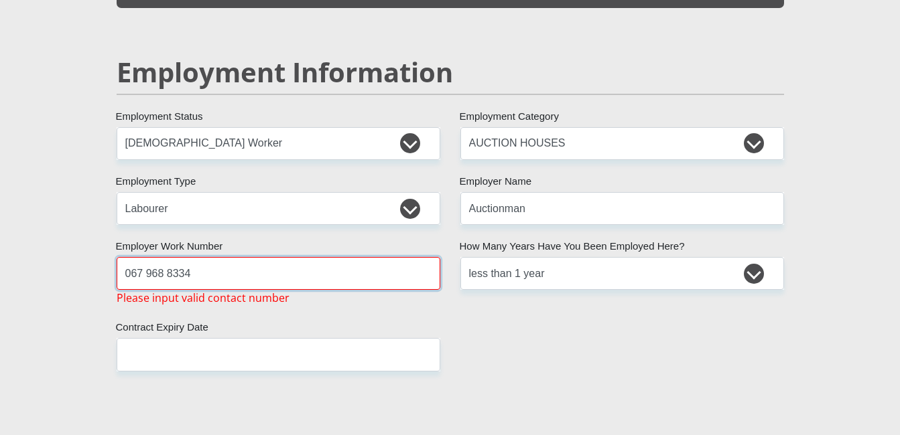
click at [165, 257] on input "067 968 8334" at bounding box center [279, 273] width 324 height 33
click at [146, 257] on input "067 9688334" at bounding box center [279, 273] width 324 height 33
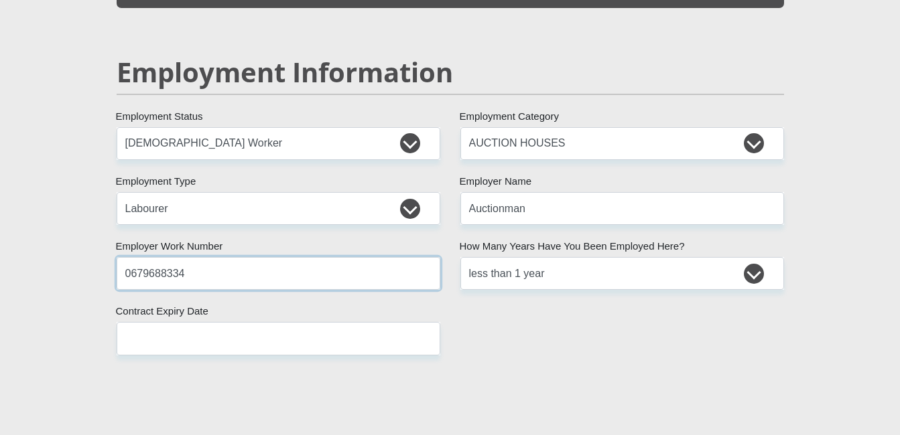
type input "0679688334"
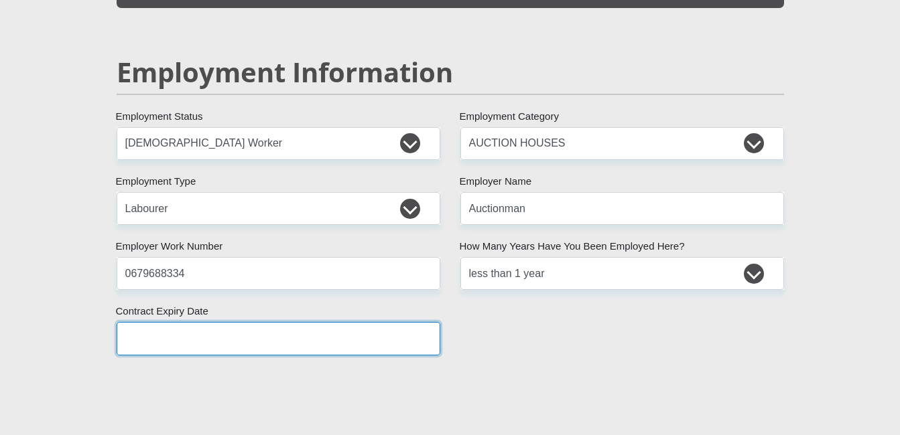
click at [206, 322] on input "text" at bounding box center [279, 338] width 324 height 33
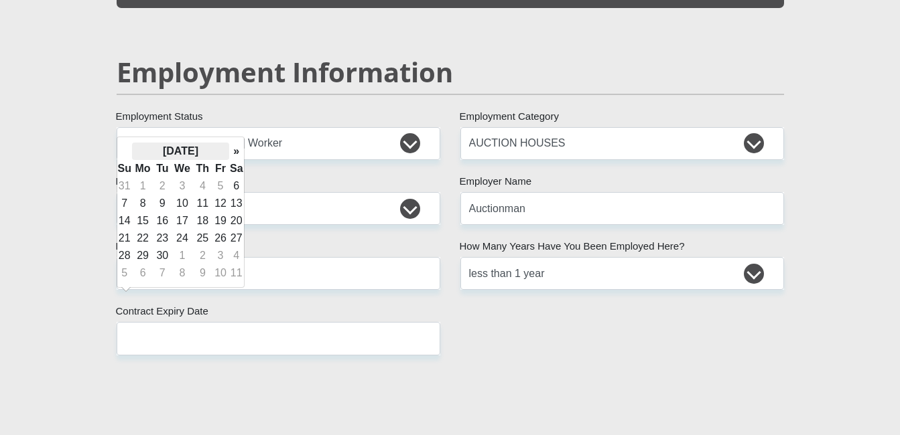
click at [204, 150] on th "September 2025" at bounding box center [180, 151] width 97 height 17
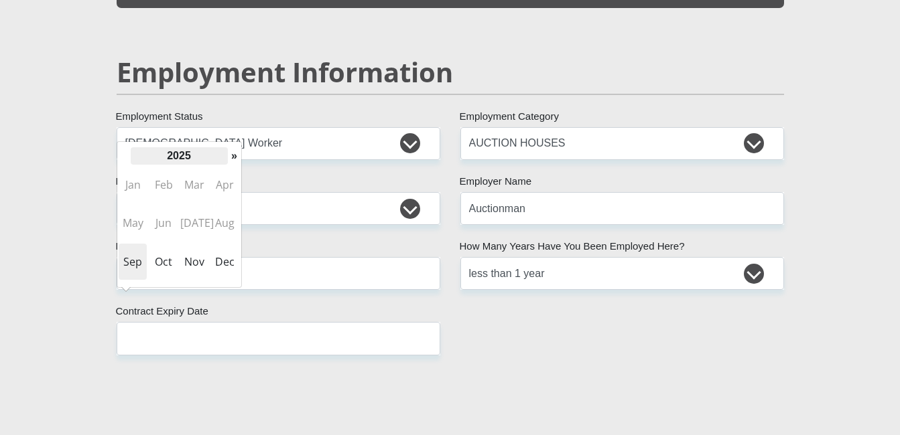
click at [192, 153] on th "2025" at bounding box center [179, 155] width 97 height 17
click at [227, 222] on span "2026" at bounding box center [225, 223] width 28 height 36
click at [171, 186] on span "Feb" at bounding box center [163, 185] width 28 height 36
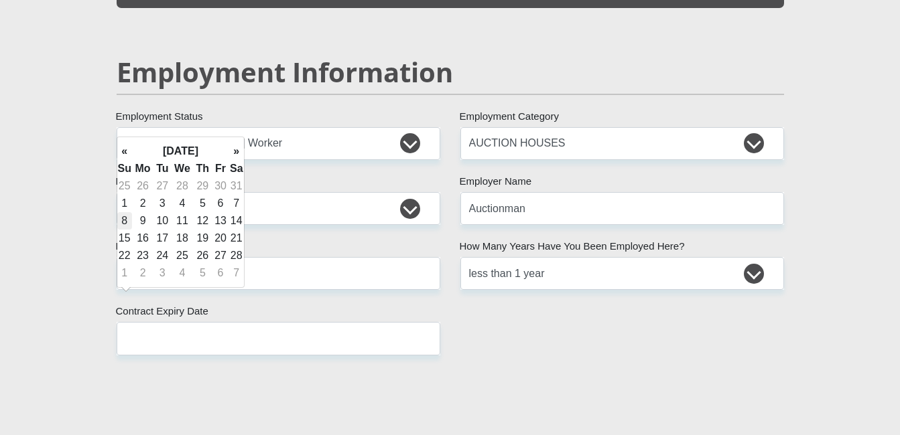
click at [124, 224] on td "8" at bounding box center [124, 220] width 15 height 17
type input "2026/02/08"
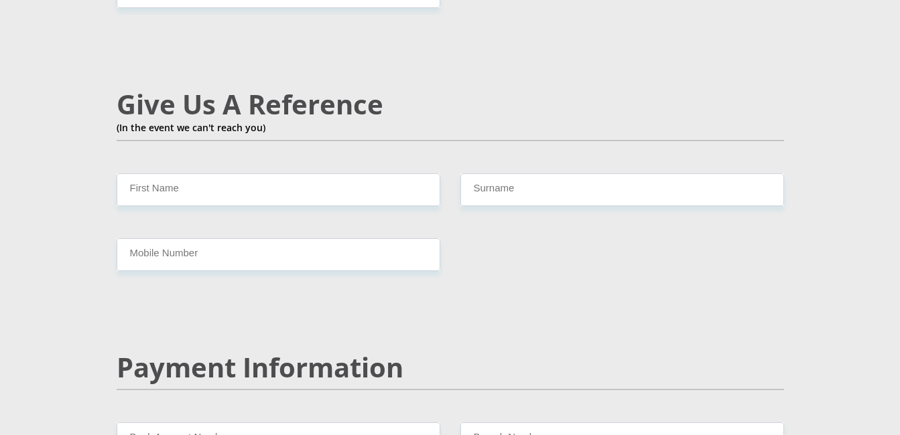
scroll to position [2380, 0]
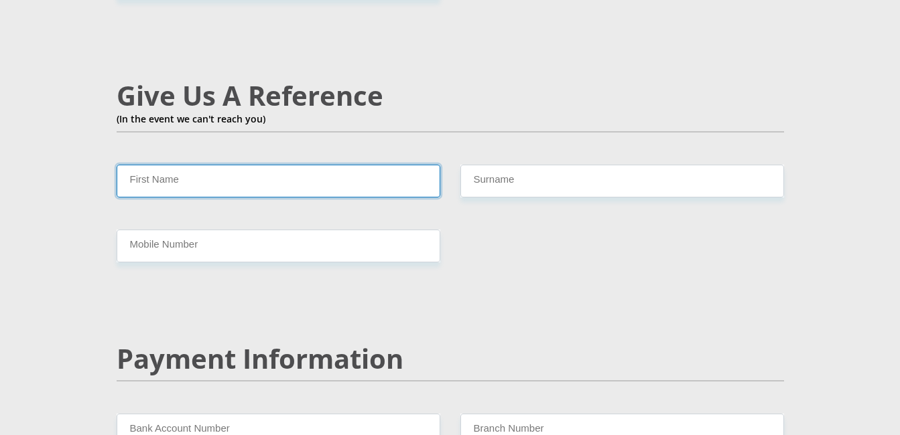
click at [283, 165] on input "First Name" at bounding box center [279, 181] width 324 height 33
type input "daniel"
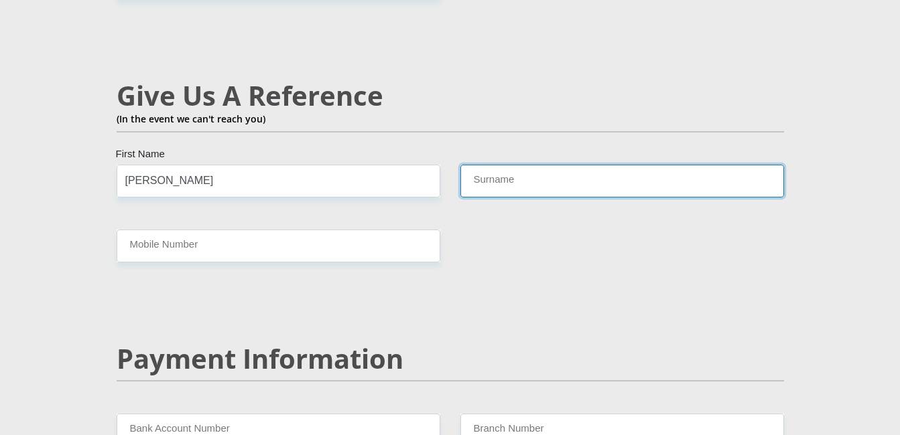
click at [591, 165] on input "Surname" at bounding box center [622, 181] width 324 height 33
type input "steyn"
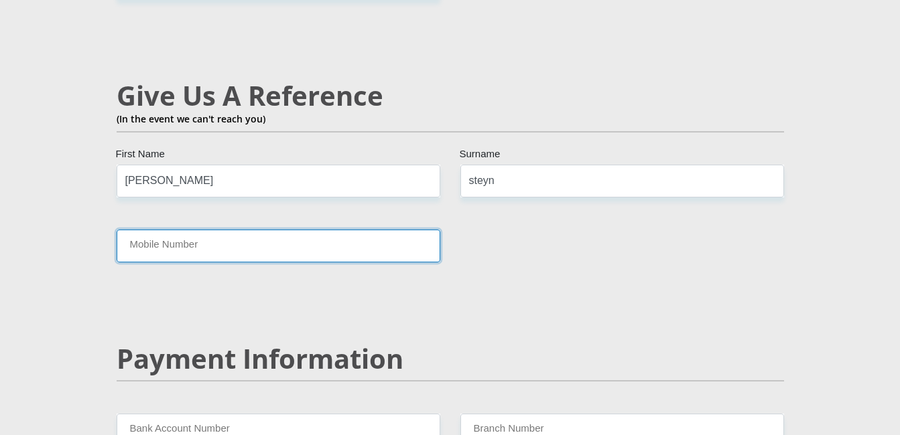
click at [322, 230] on input "Mobile Number" at bounding box center [279, 246] width 324 height 33
type input "0601727920"
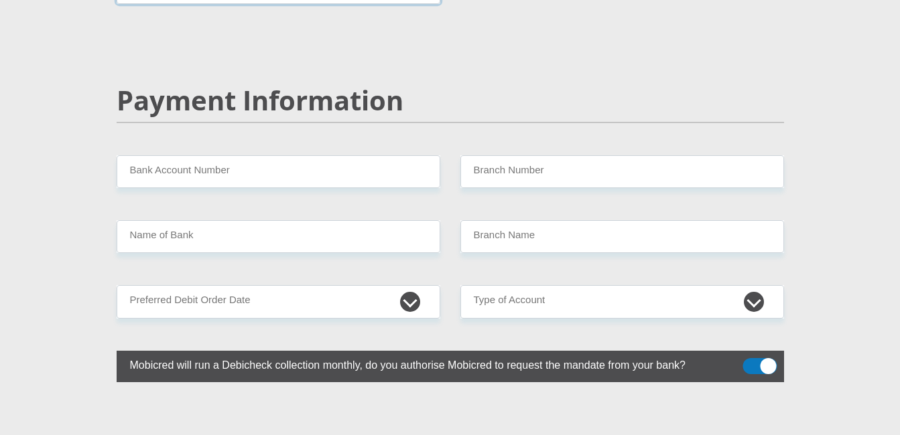
scroll to position [2632, 0]
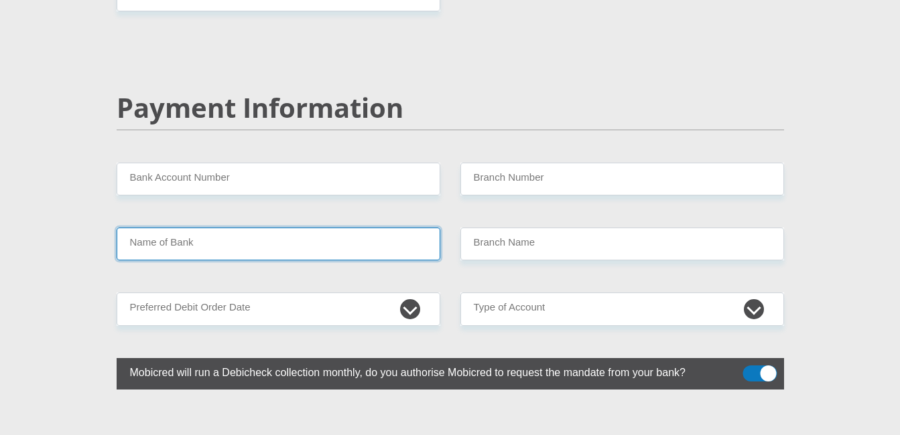
click at [261, 228] on input "Name of Bank" at bounding box center [279, 244] width 324 height 33
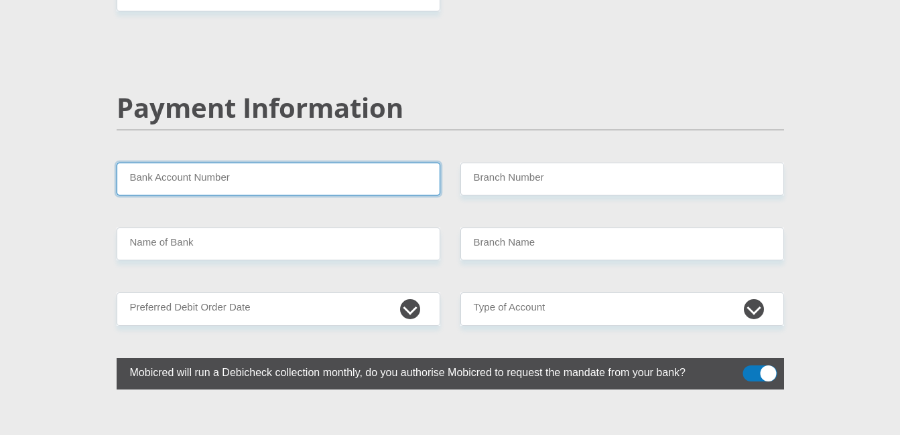
click at [298, 163] on input "Bank Account Number" at bounding box center [279, 179] width 324 height 33
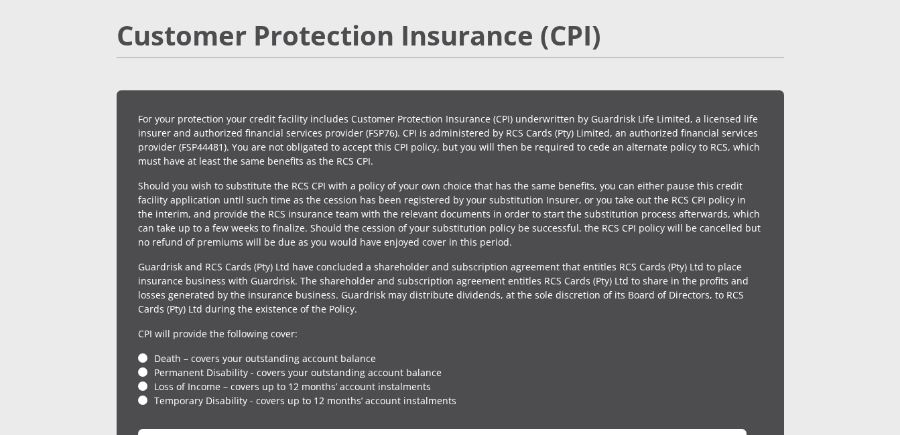
scroll to position [3131, 0]
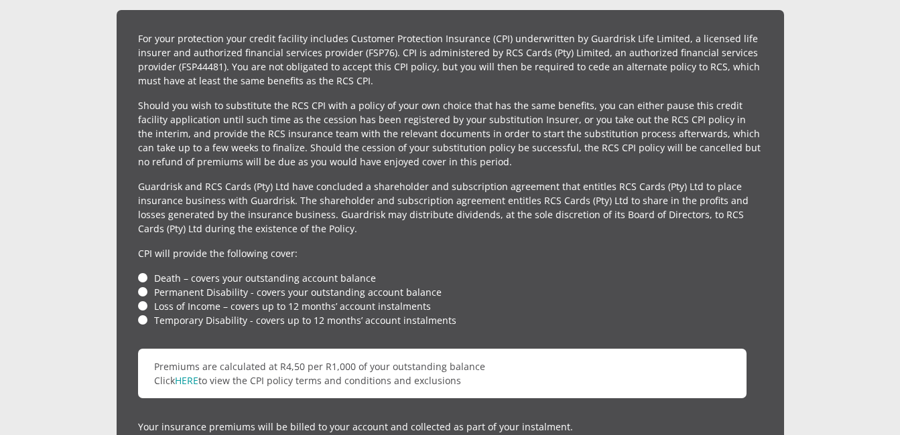
click at [143, 271] on li "Death – covers your outstanding account balance" at bounding box center [450, 278] width 624 height 14
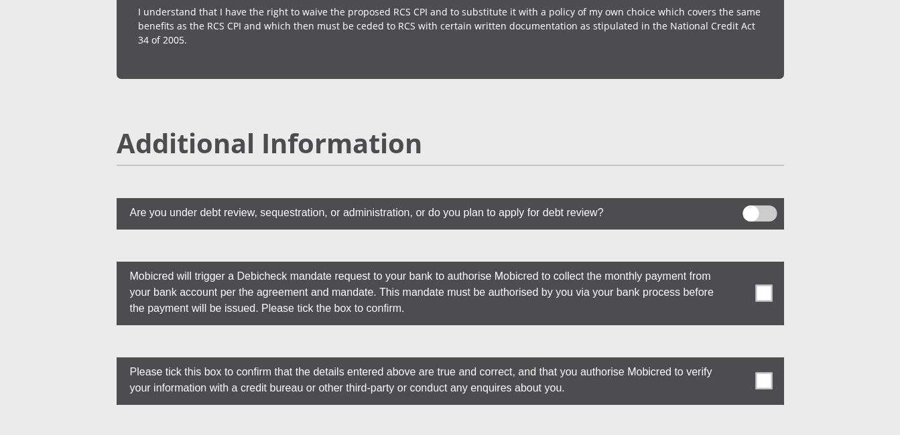
scroll to position [3630, 0]
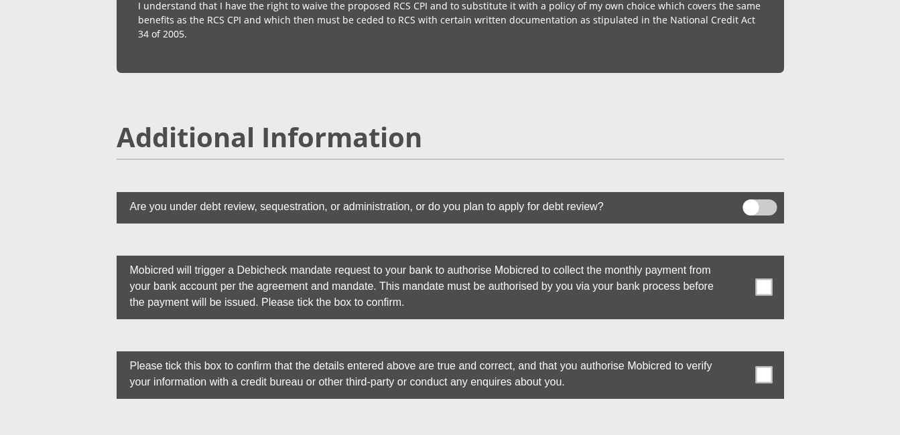
click at [761, 279] on span at bounding box center [763, 287] width 17 height 17
click at [737, 259] on input "checkbox" at bounding box center [737, 259] width 0 height 0
click at [769, 367] on span at bounding box center [763, 375] width 17 height 17
click at [737, 354] on input "checkbox" at bounding box center [737, 354] width 0 height 0
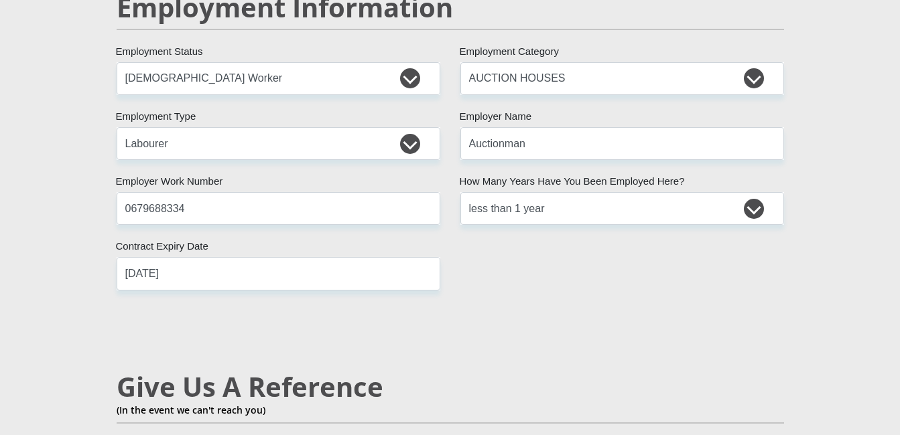
scroll to position [2088, 0]
click at [270, 258] on input "2026/02/08" at bounding box center [279, 274] width 324 height 33
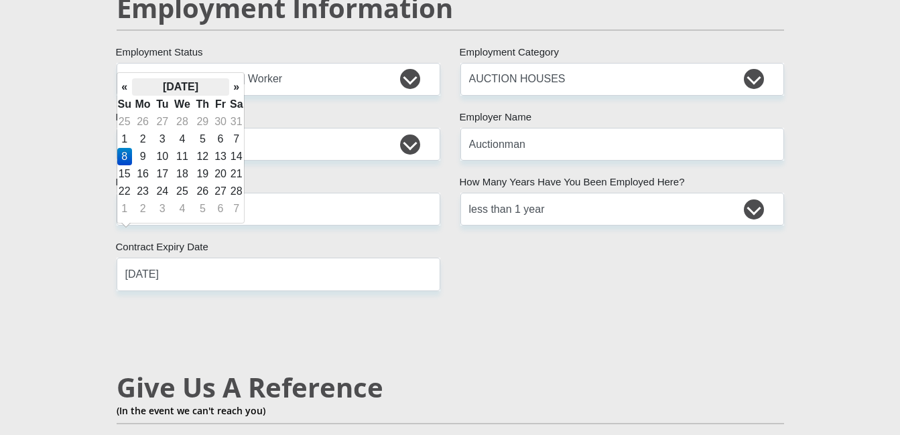
click at [222, 86] on th "February 2026" at bounding box center [180, 86] width 97 height 17
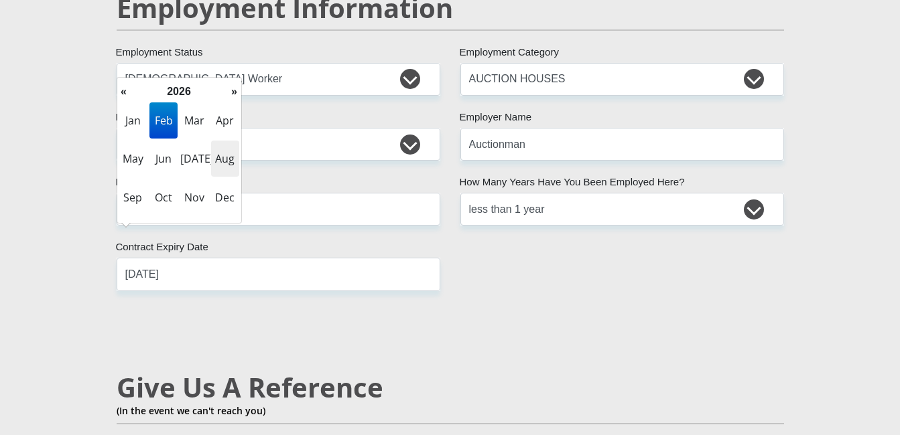
click at [229, 151] on span "Aug" at bounding box center [225, 159] width 28 height 36
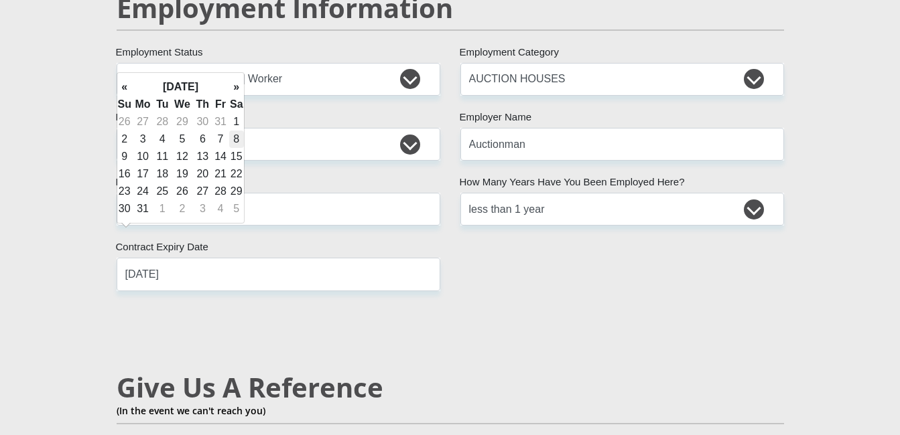
click at [236, 136] on td "8" at bounding box center [236, 139] width 15 height 17
type input "2026/08/08"
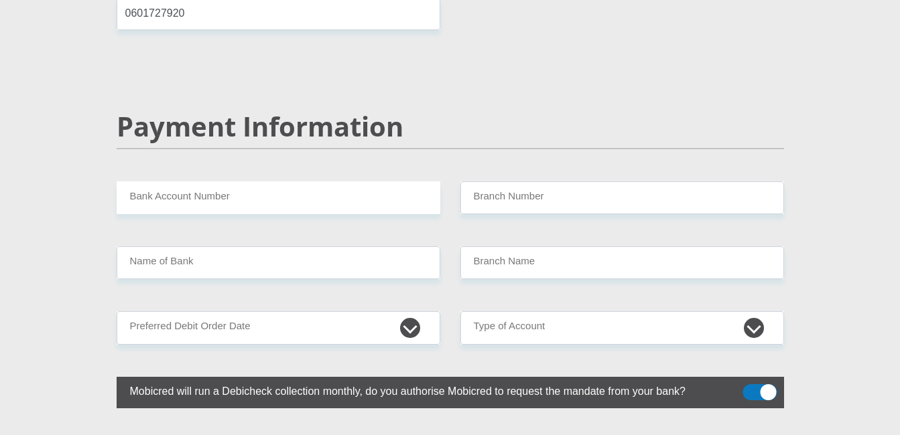
scroll to position [2622, 0]
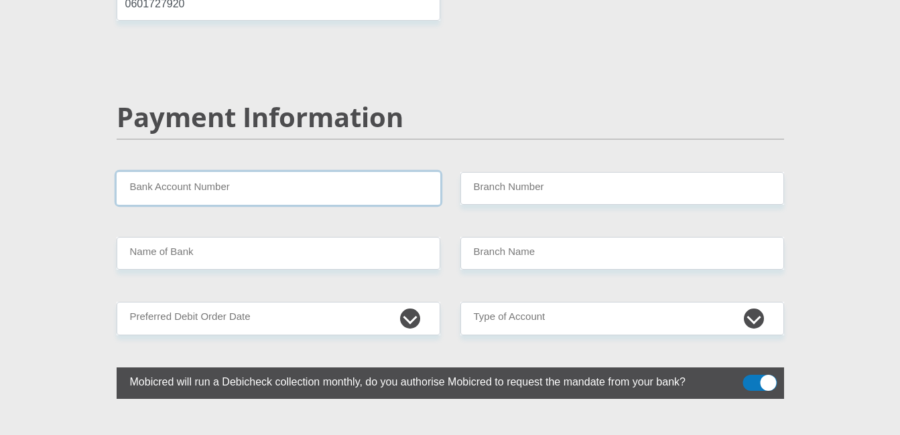
click at [179, 172] on input "Bank Account Number" at bounding box center [279, 188] width 324 height 33
type input "2163845660"
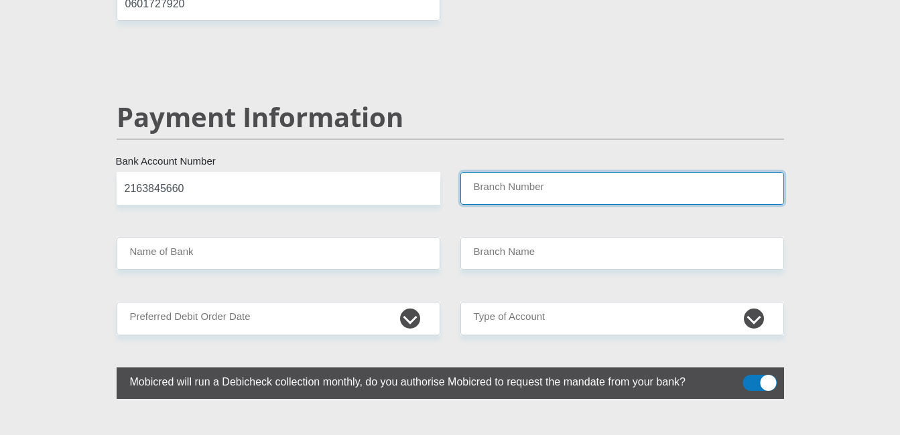
click at [474, 172] on input "Branch Number" at bounding box center [622, 188] width 324 height 33
type input "470010"
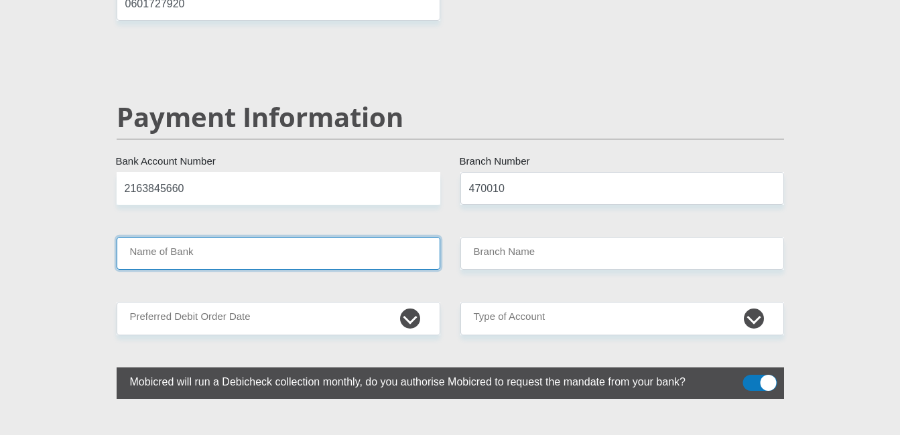
click at [312, 237] on input "Name of Bank" at bounding box center [279, 253] width 324 height 33
type input "CAPITEC BANK LIMITED"
type input "CAPITEC BANK CPC"
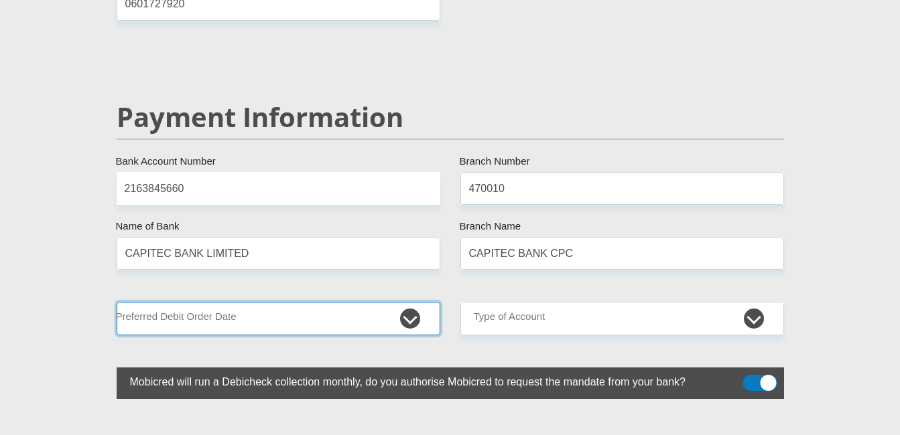
click at [338, 302] on select "1st 2nd 3rd 4th 5th 7th 18th 19th 20th 21st 22nd 23rd 24th 25th 26th 27th 28th …" at bounding box center [279, 318] width 324 height 33
select select "18"
click at [117, 302] on select "1st 2nd 3rd 4th 5th 7th 18th 19th 20th 21st 22nd 23rd 24th 25th 26th 27th 28th …" at bounding box center [279, 318] width 324 height 33
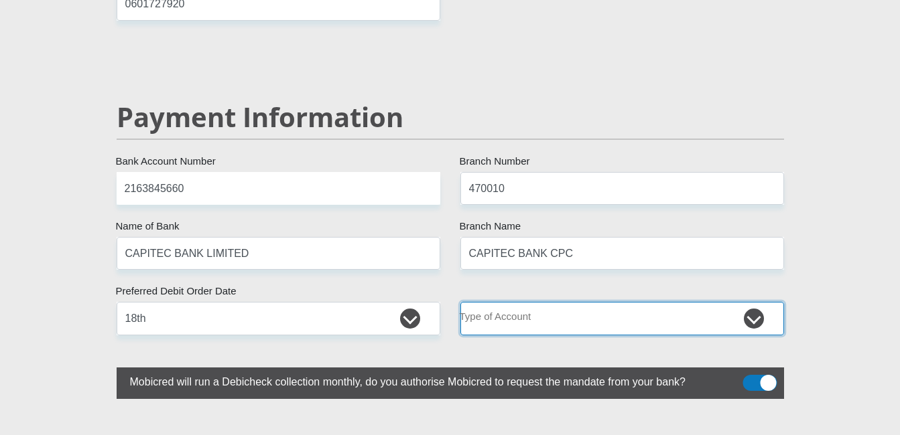
click at [536, 302] on select "Cheque Savings" at bounding box center [622, 318] width 324 height 33
select select "SAV"
click at [460, 302] on select "Cheque Savings" at bounding box center [622, 318] width 324 height 33
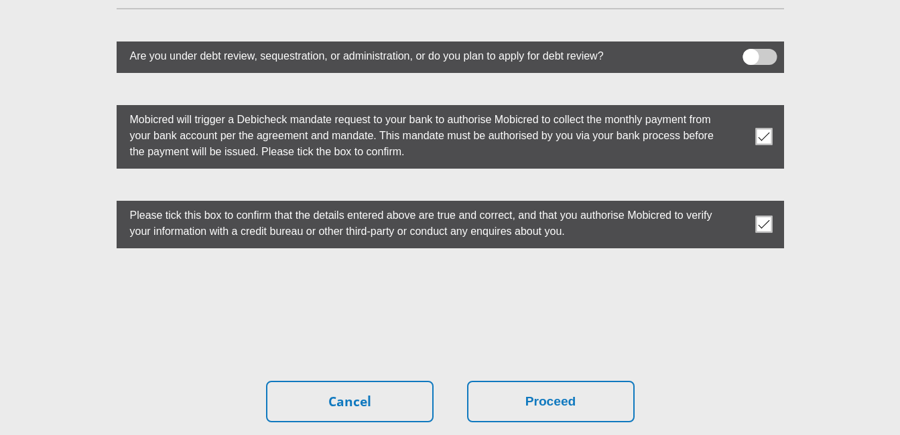
scroll to position [3895, 0]
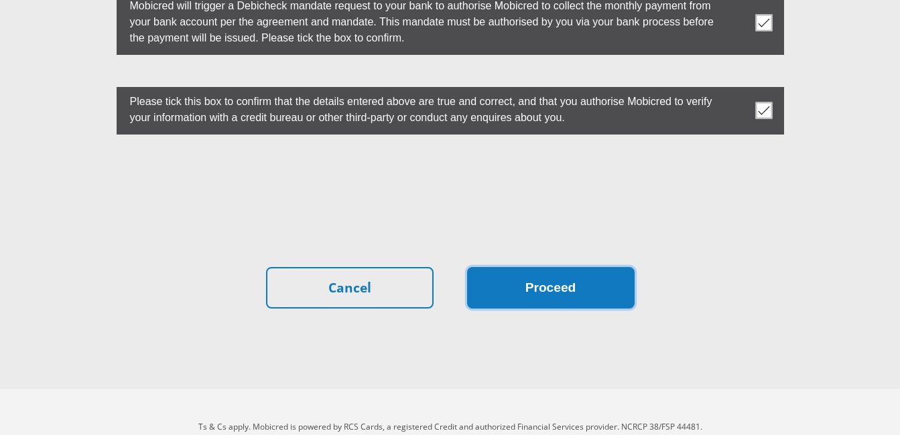
click at [557, 267] on button "Proceed" at bounding box center [550, 288] width 167 height 42
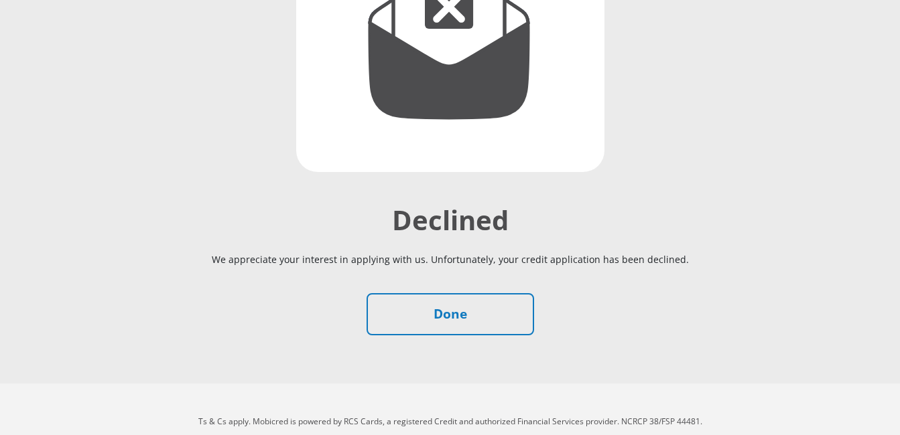
scroll to position [283, 0]
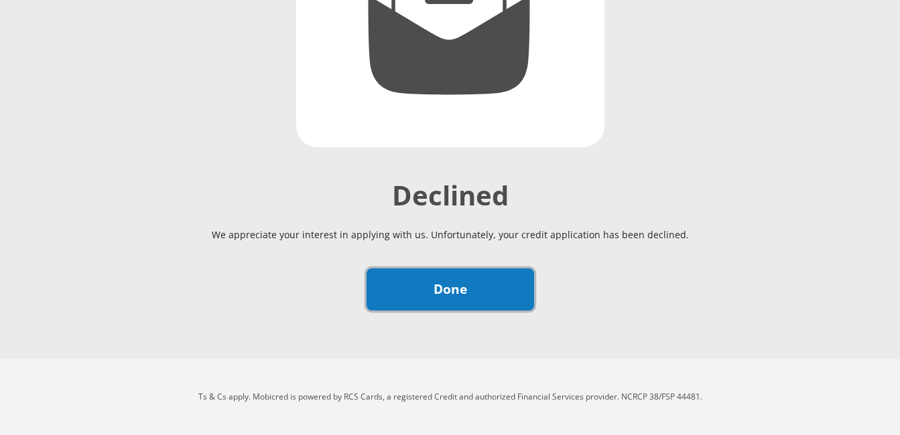
click at [461, 283] on link "Done" at bounding box center [449, 290] width 167 height 42
